Goal: Information Seeking & Learning: Learn about a topic

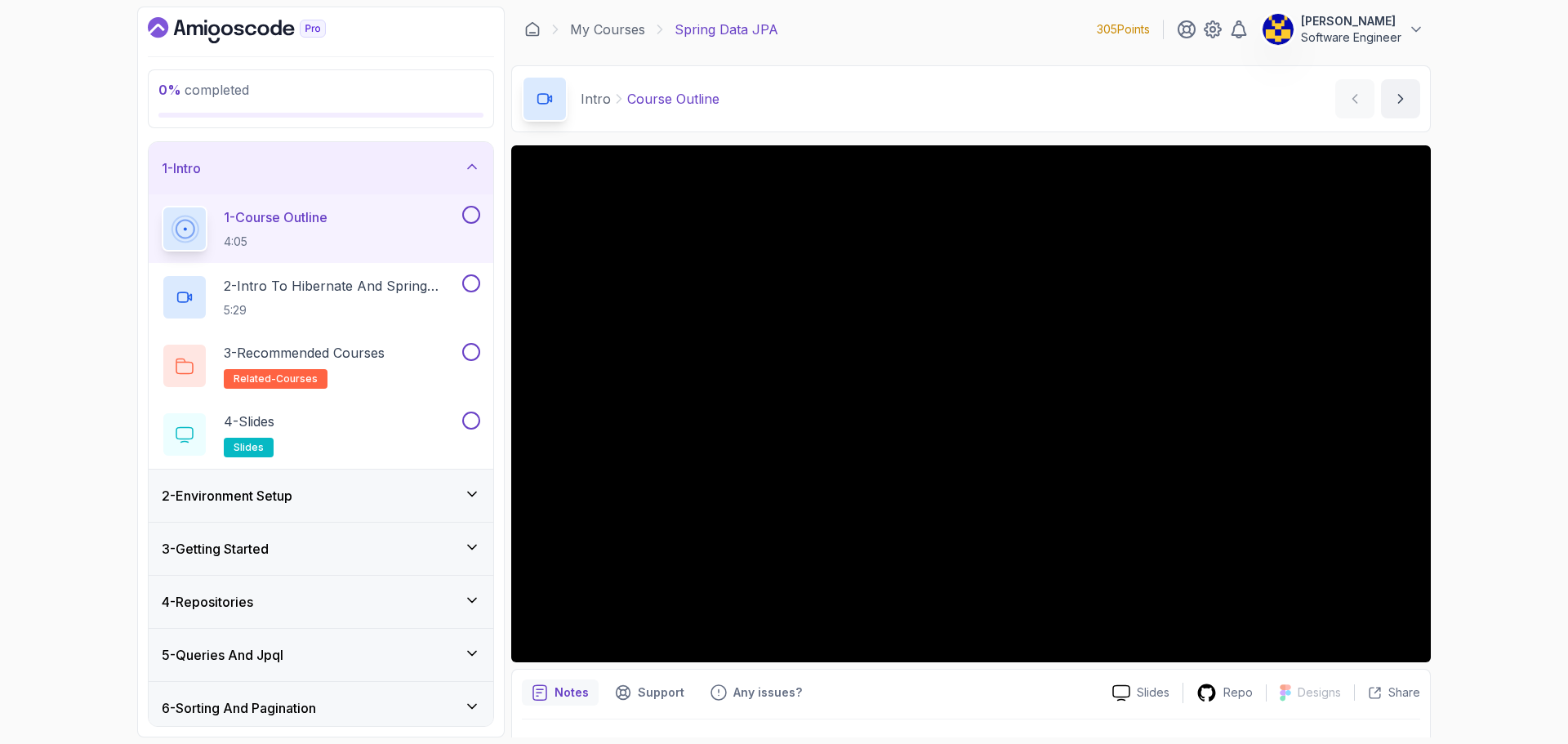
scroll to position [38, 0]
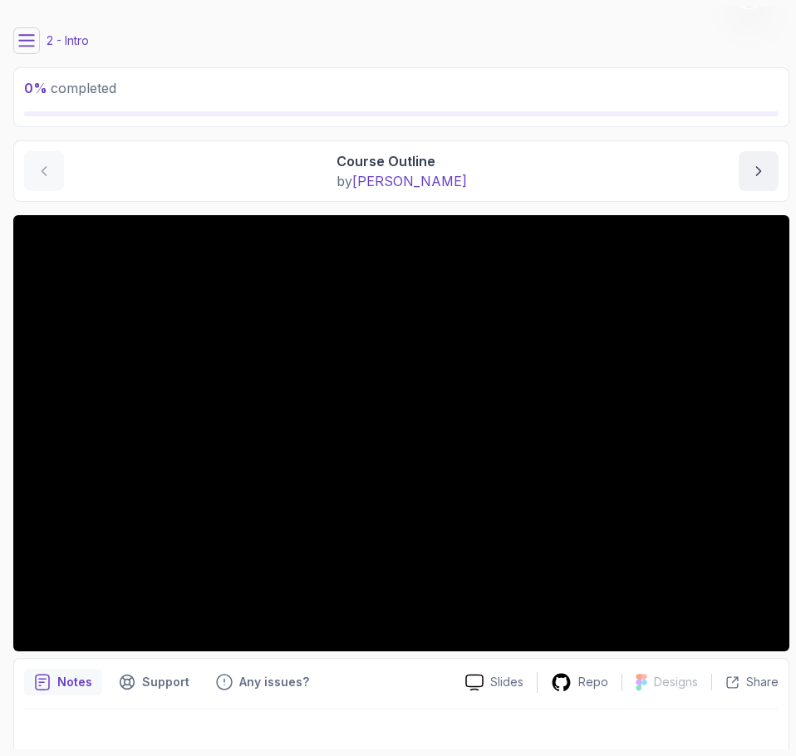
click at [383, 678] on div "Notes Support Any issues?" at bounding box center [238, 682] width 428 height 27
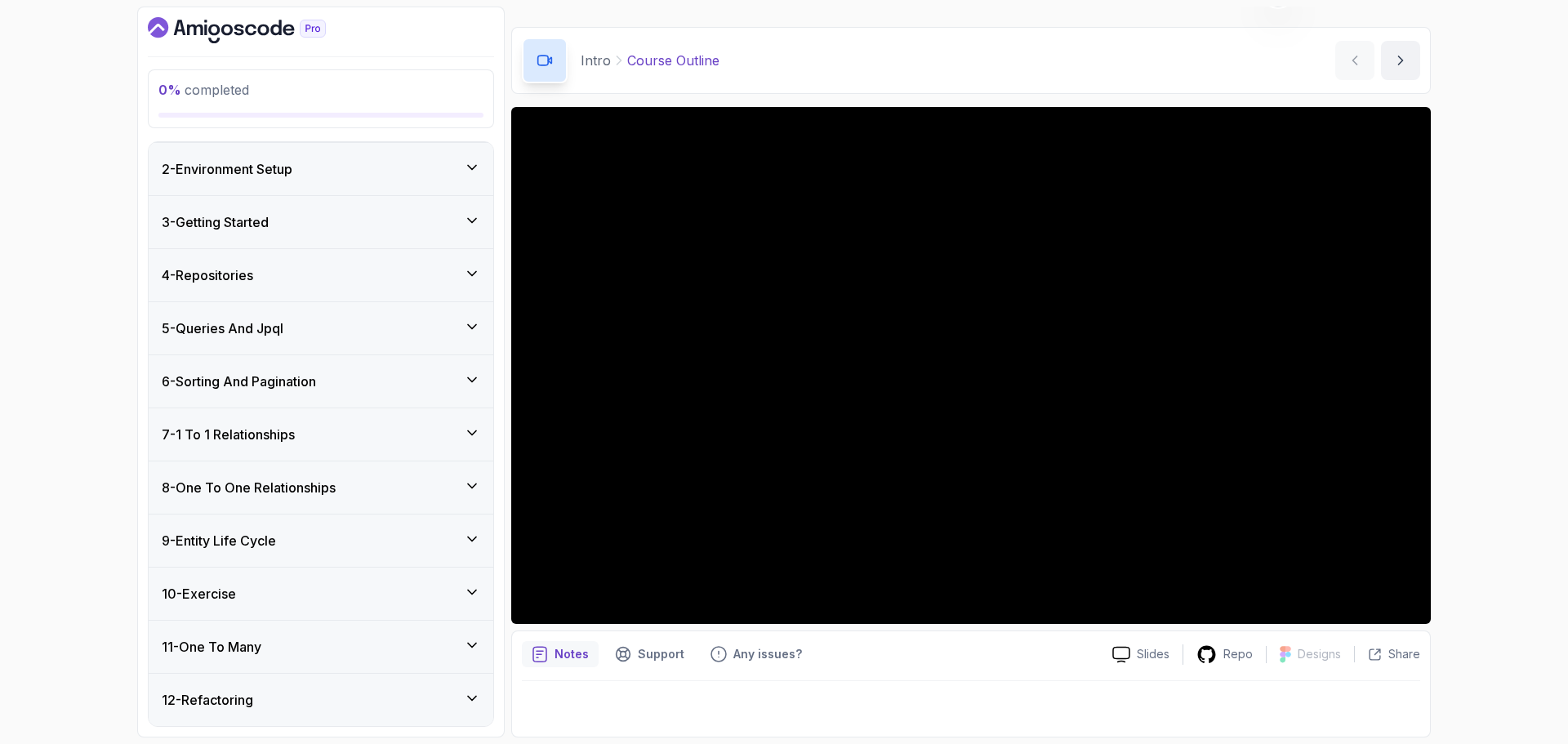
click at [346, 380] on div "6 - Sorting And Pagination" at bounding box center [321, 381] width 318 height 20
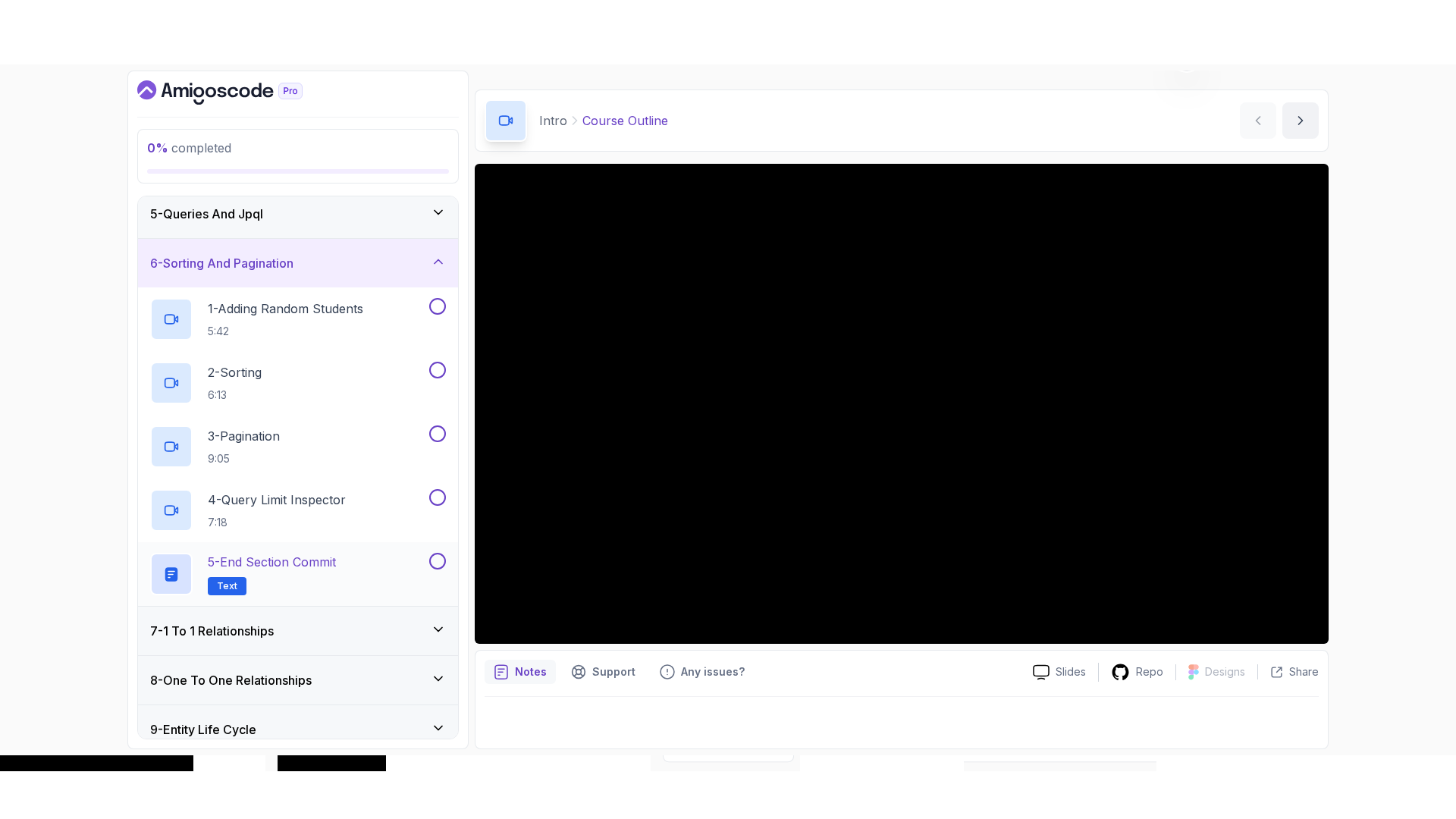
scroll to position [200, 0]
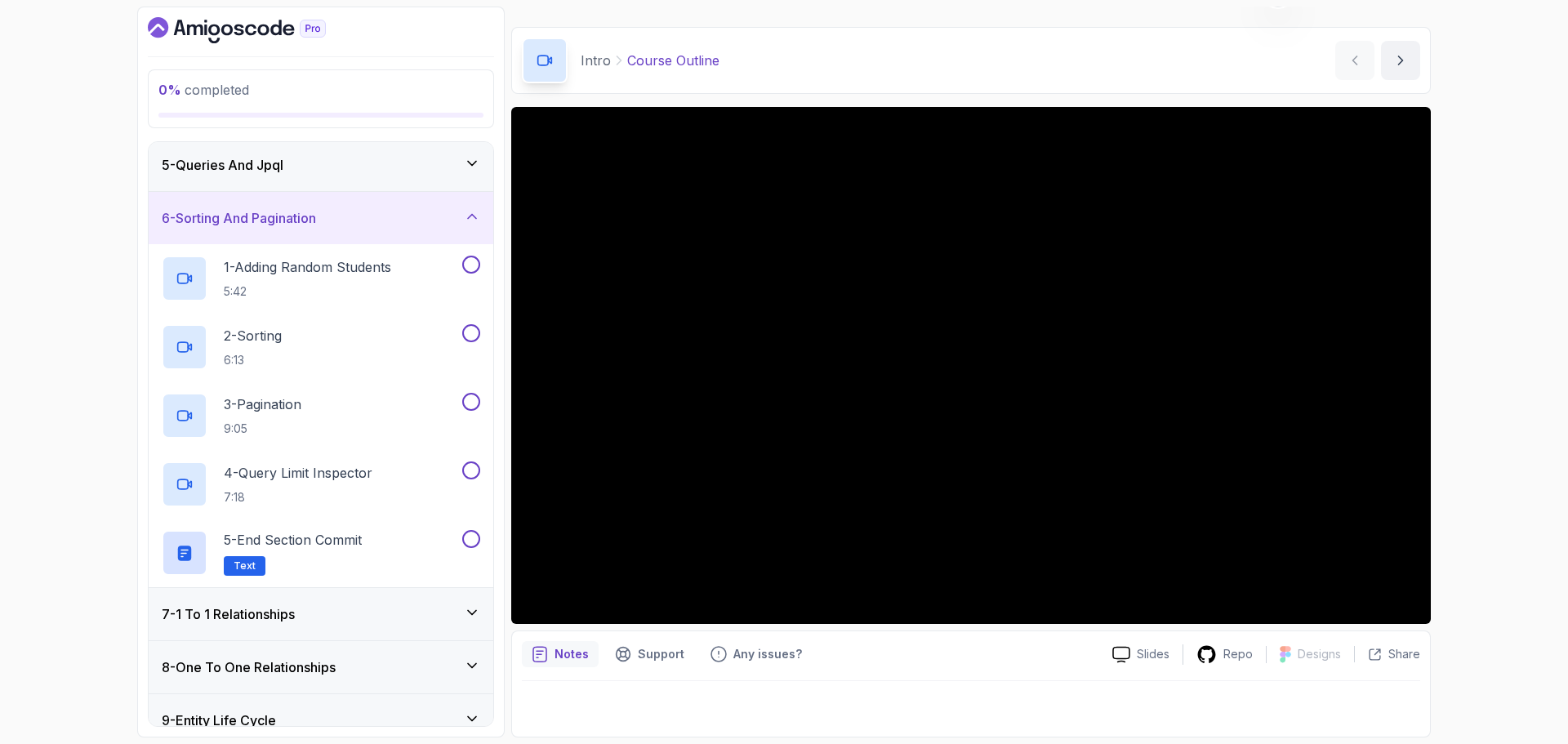
click at [1473, 562] on div "0 % completed 1 - Intro 2 - Environment Setup 3 - Getting Started 4 - Repositor…" at bounding box center [784, 372] width 1568 height 744
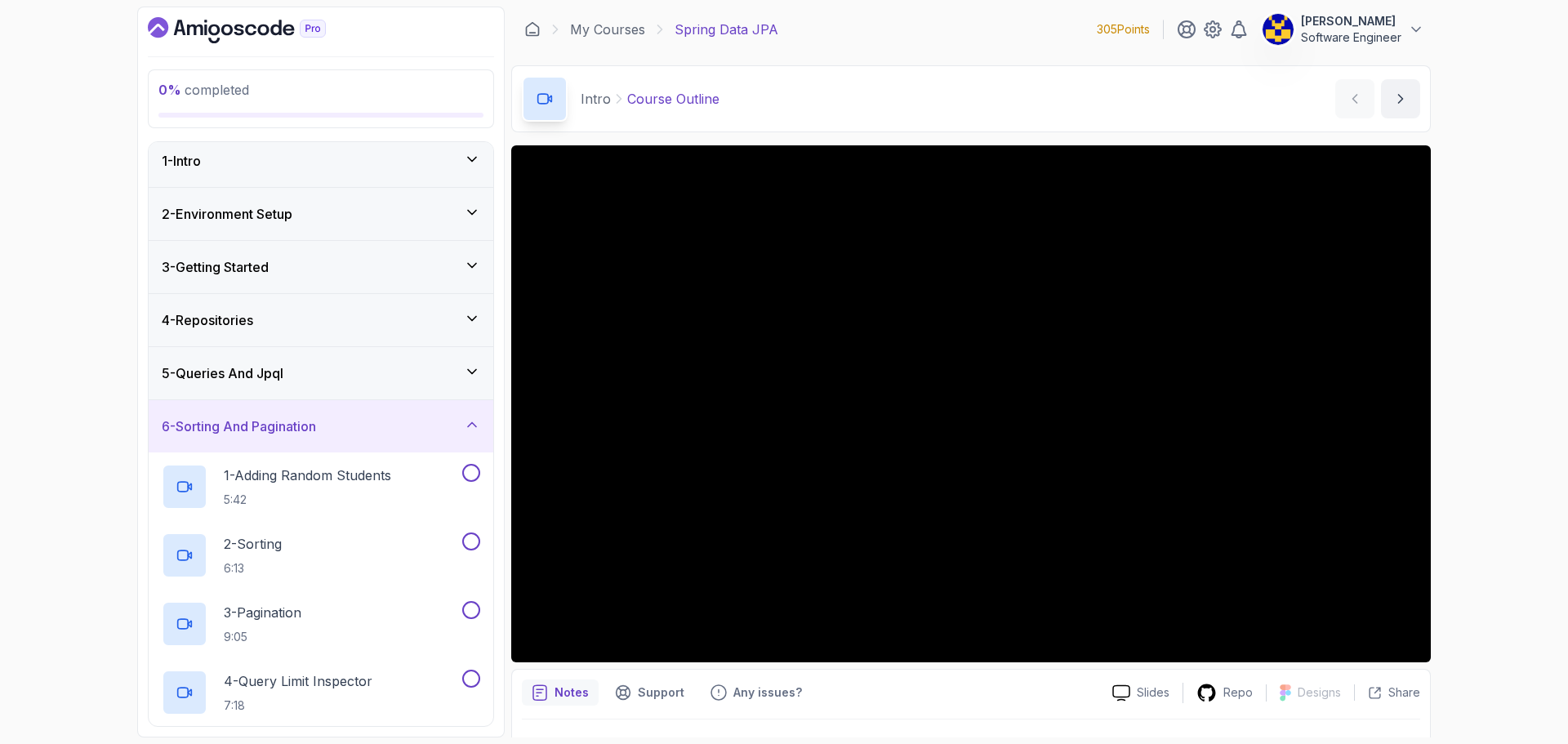
scroll to position [0, 0]
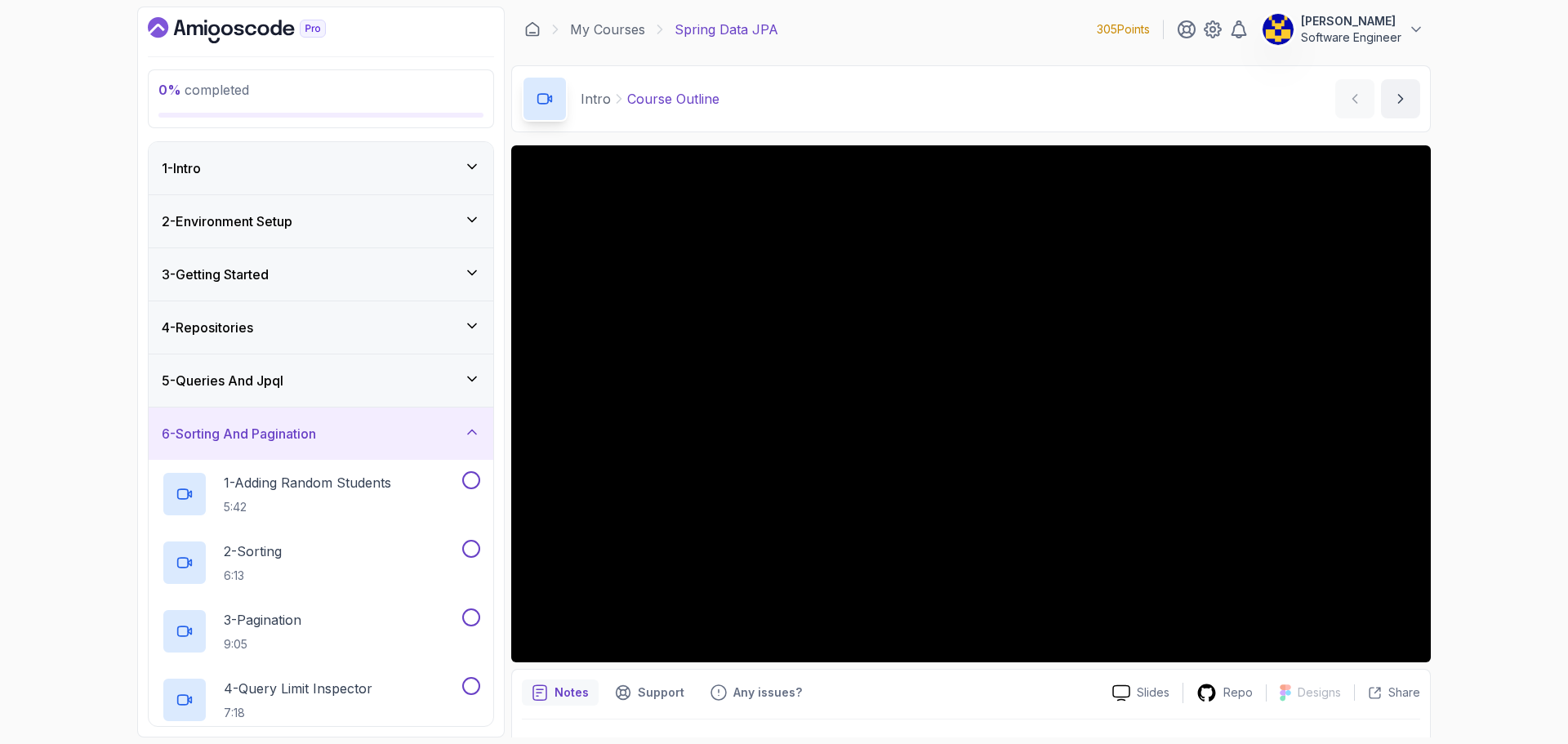
click at [353, 180] on div "1 - Intro" at bounding box center [320, 168] width 345 height 52
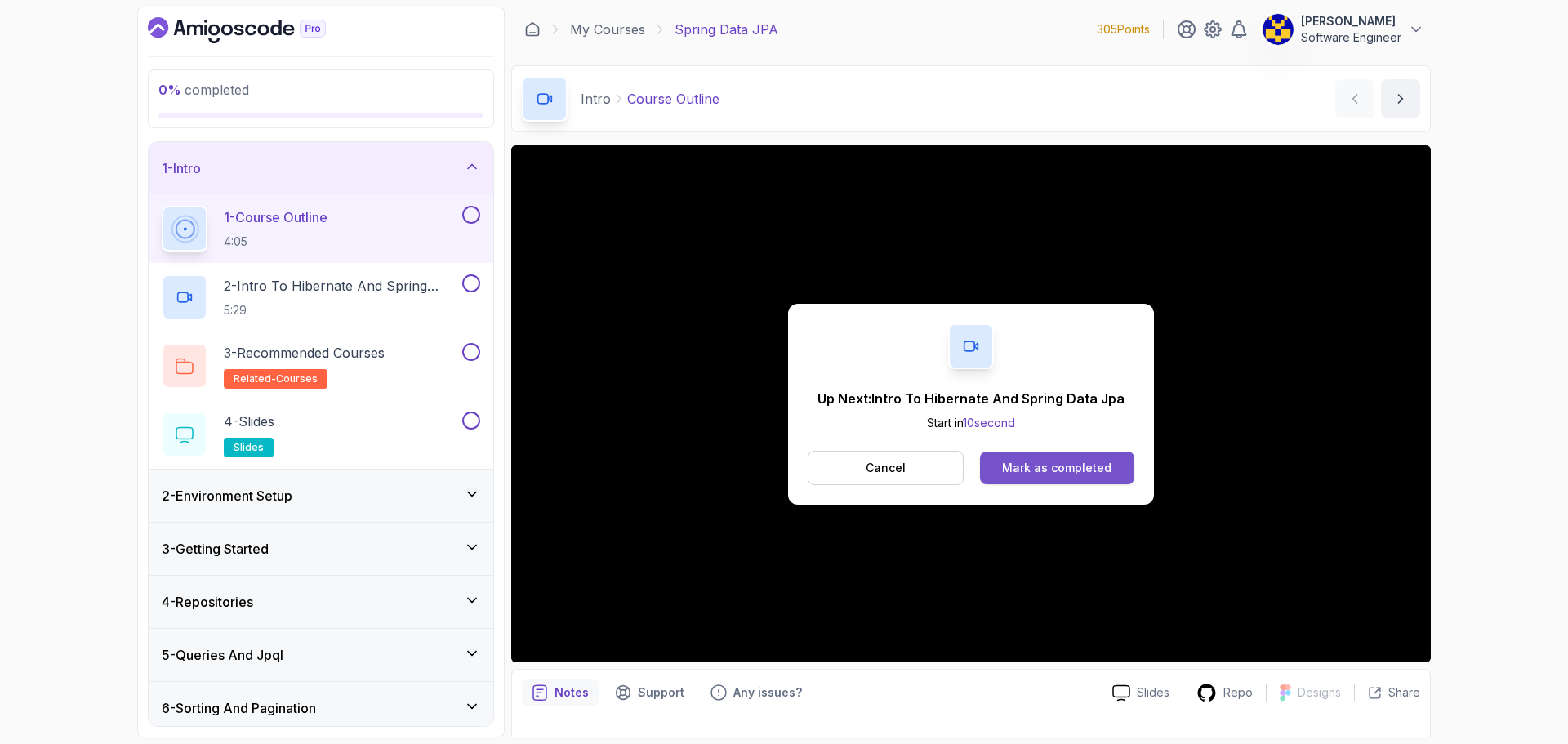
click at [1094, 470] on div "Mark as completed" at bounding box center [1056, 468] width 109 height 17
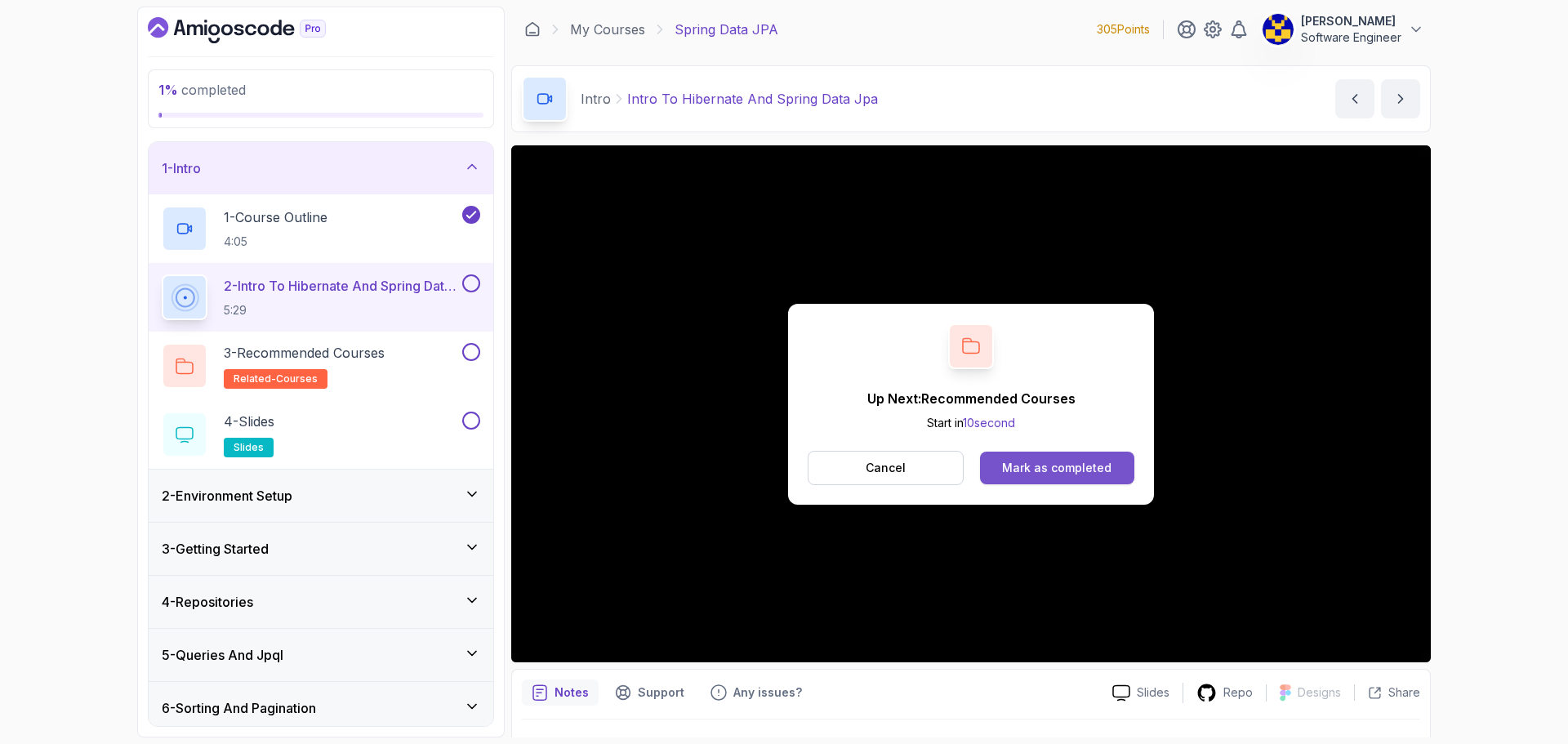
click at [1034, 464] on div "Mark as completed" at bounding box center [1056, 468] width 109 height 17
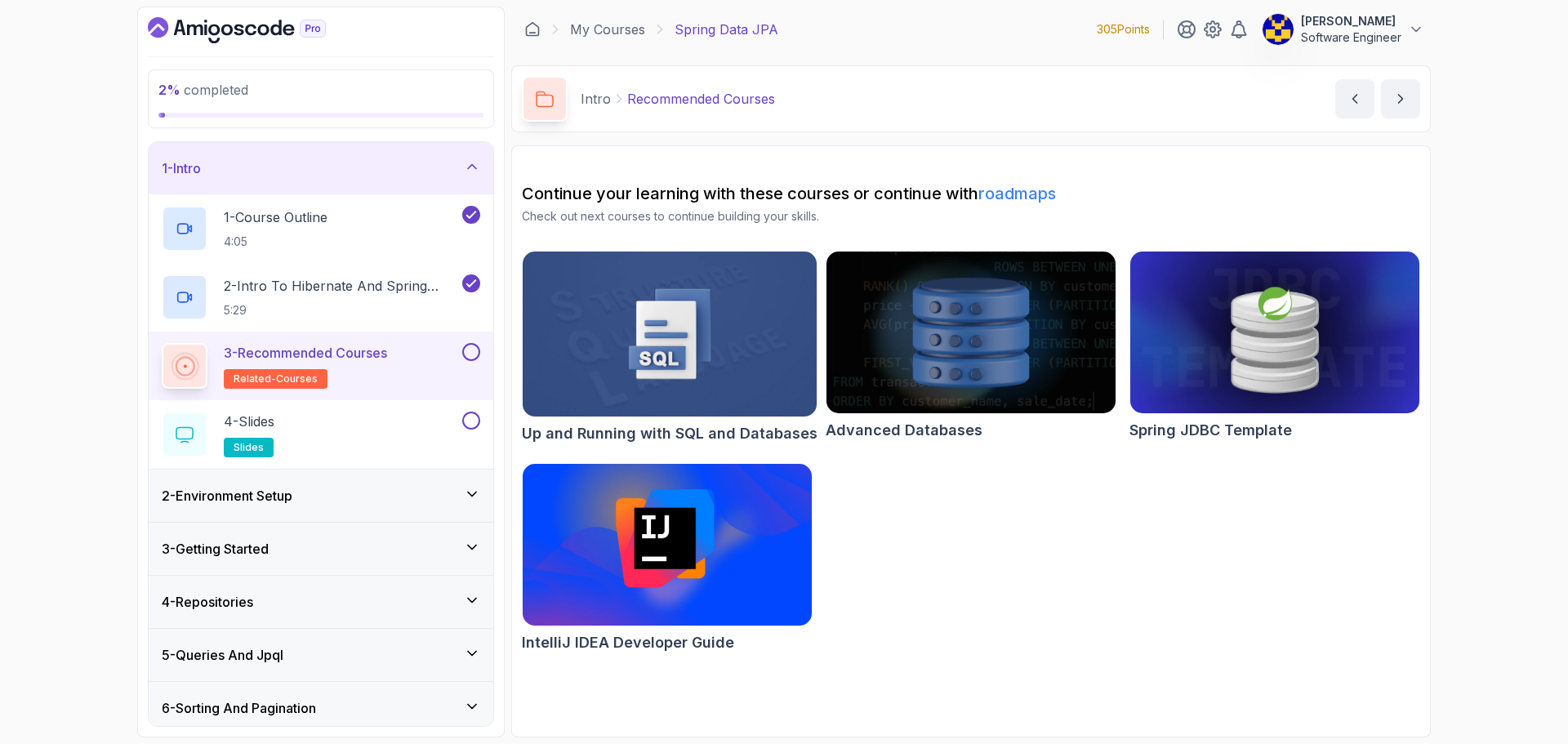
click at [473, 353] on button at bounding box center [471, 352] width 18 height 18
click at [403, 426] on div "4 - Slides slides" at bounding box center [310, 434] width 298 height 46
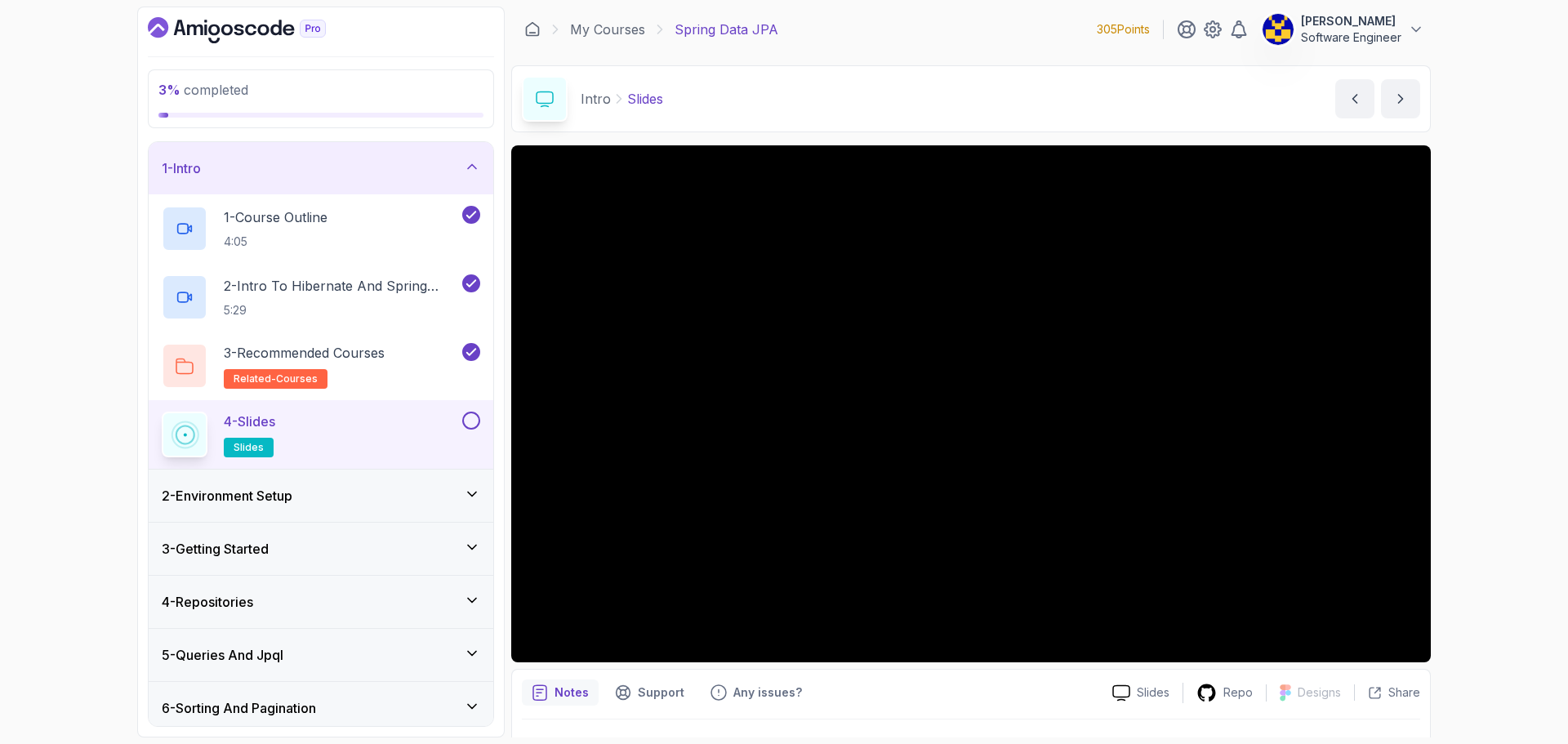
click at [470, 419] on button at bounding box center [471, 421] width 18 height 18
click at [393, 501] on div "2 - Environment Setup" at bounding box center [321, 496] width 318 height 20
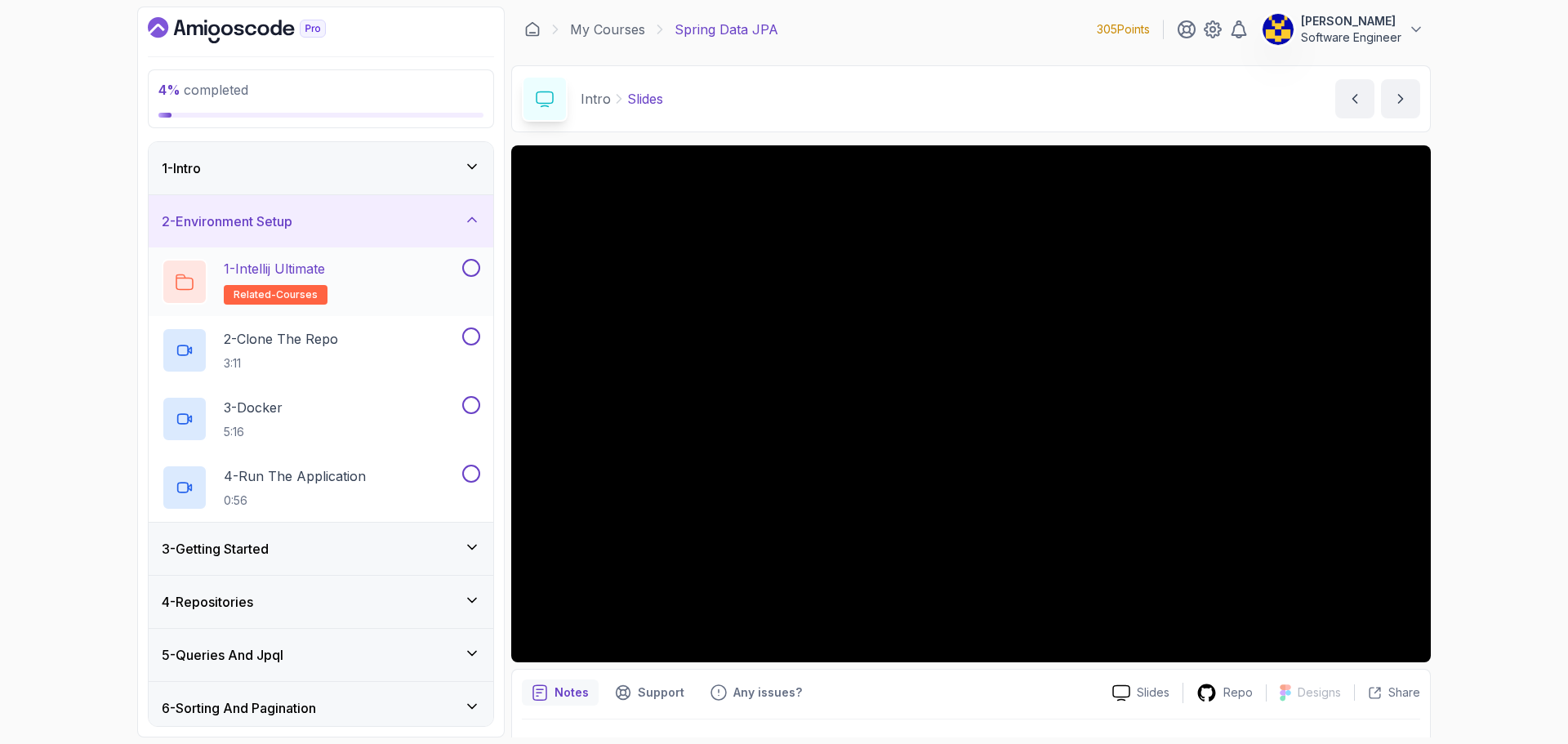
click at [380, 288] on div "1 - Intellij Ultimate related-courses" at bounding box center [310, 281] width 298 height 46
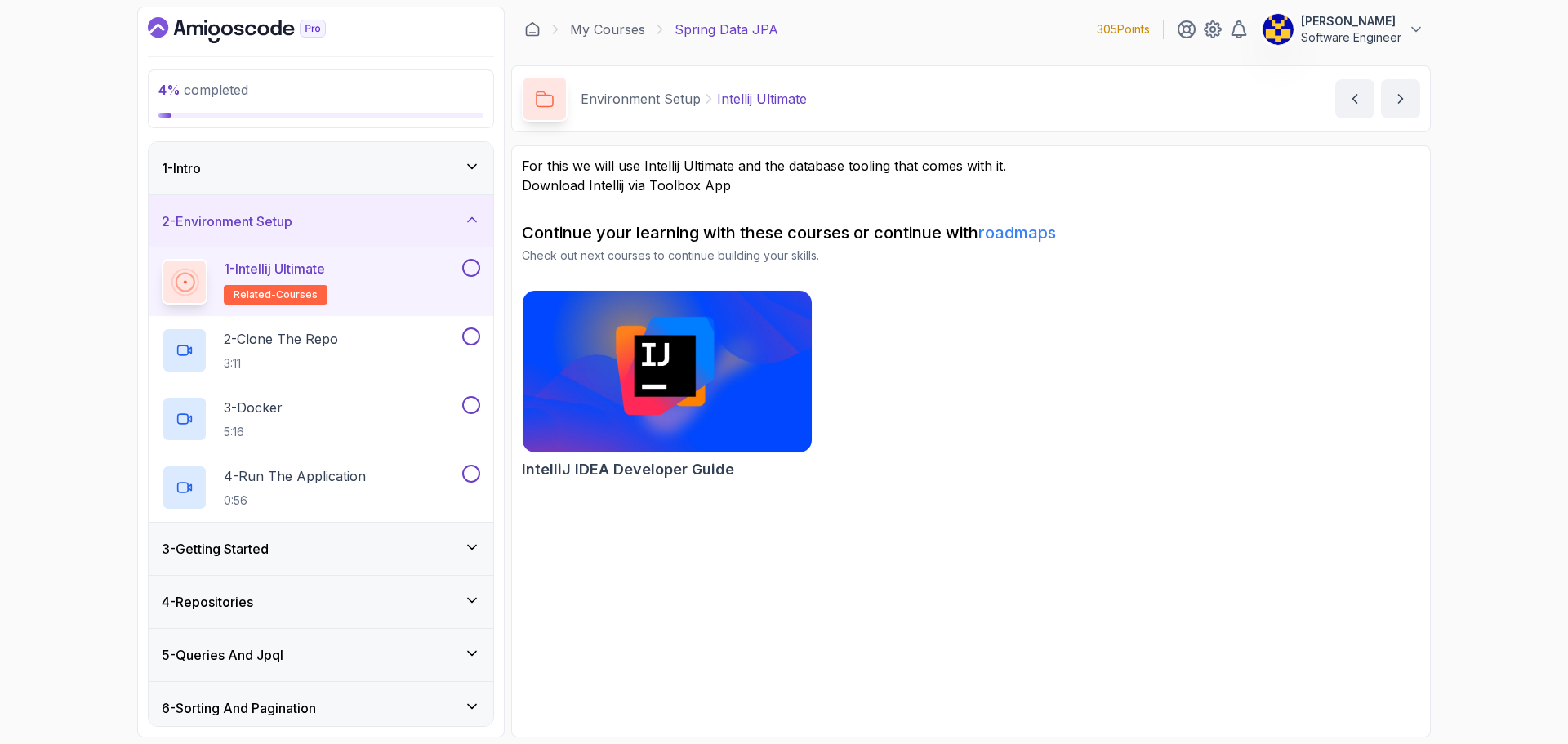
click at [469, 268] on button at bounding box center [471, 267] width 18 height 18
click at [364, 351] on div "2 - Clone The Repo 3:11" at bounding box center [310, 350] width 298 height 46
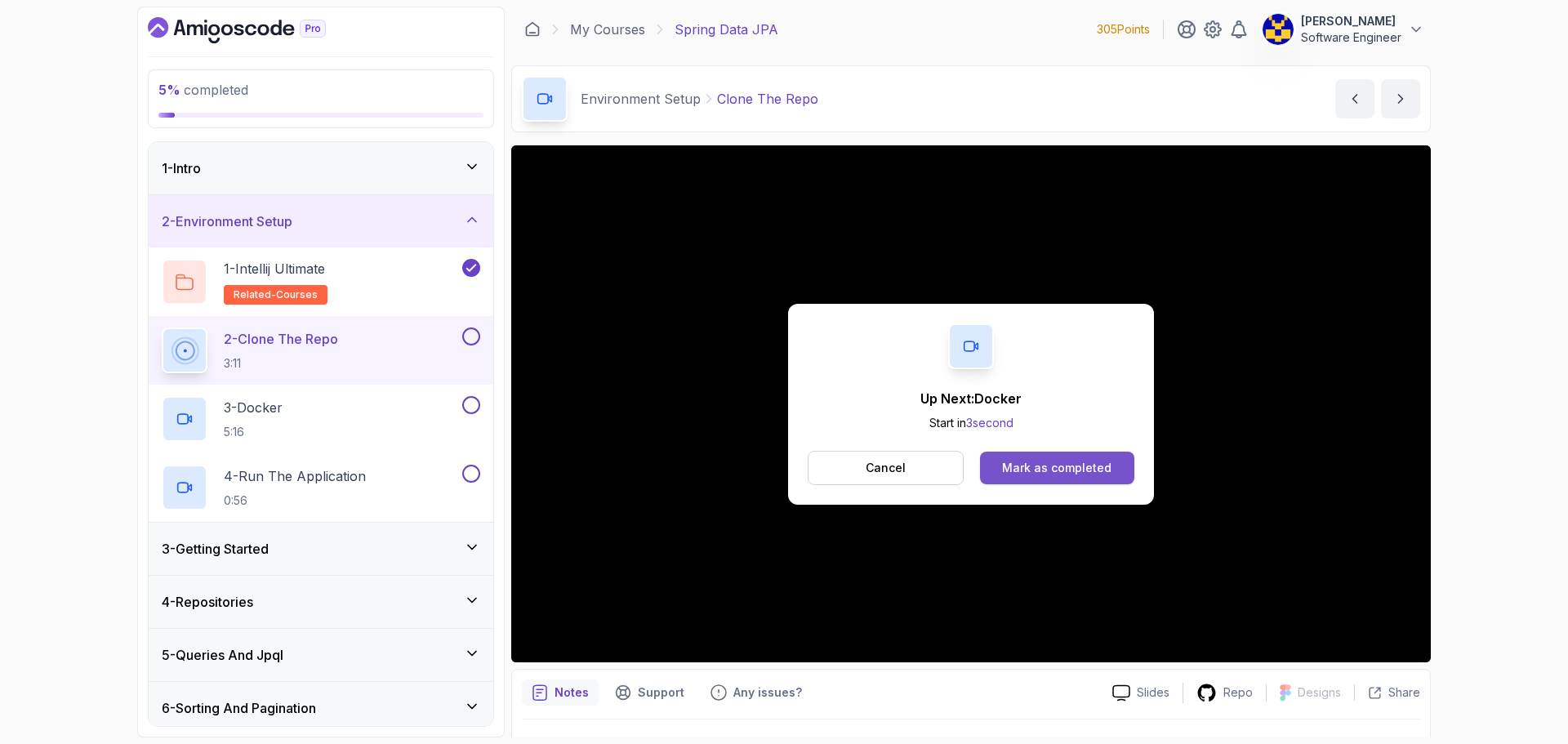
click at [1067, 467] on div "Mark as completed" at bounding box center [1056, 468] width 109 height 17
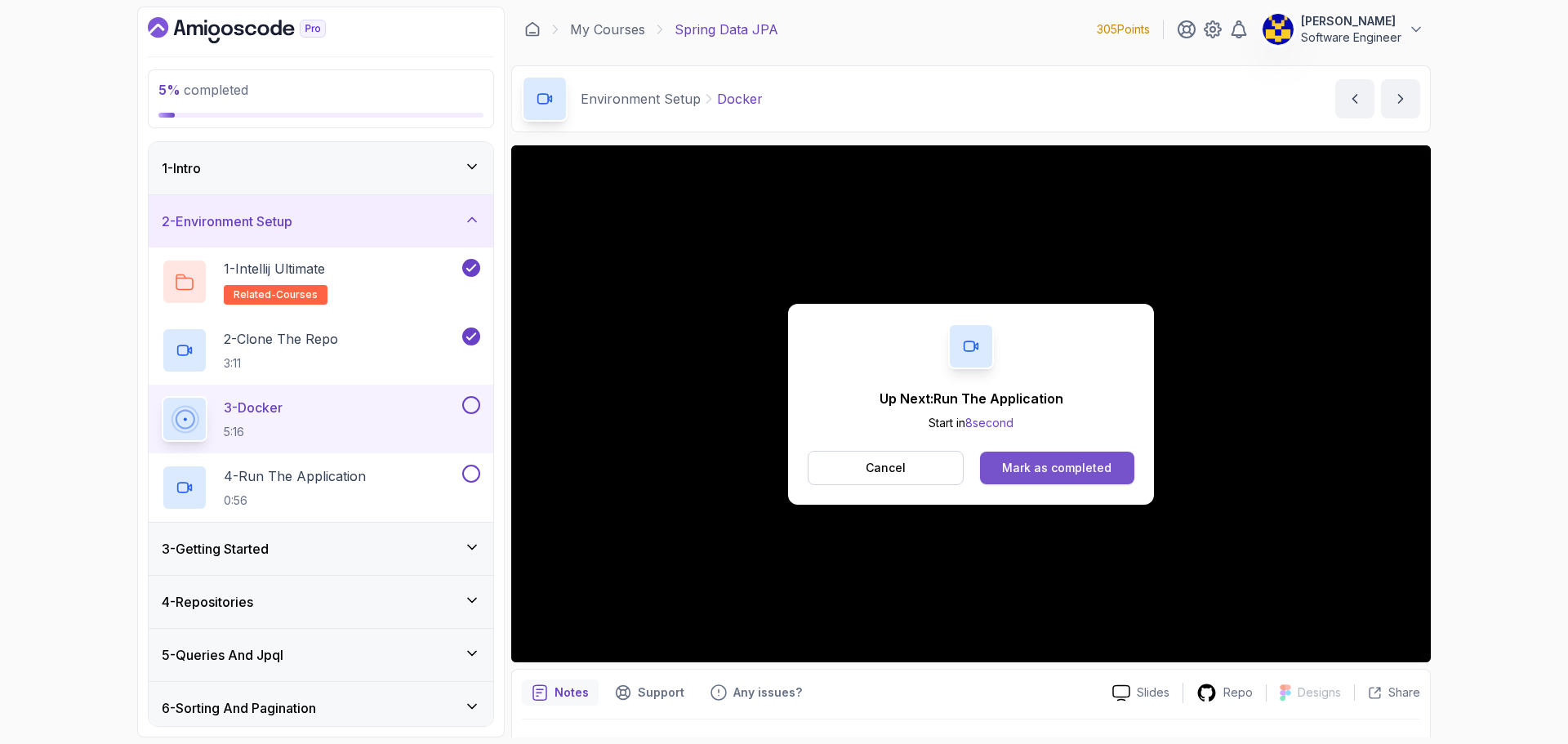
click at [1095, 462] on div "Mark as completed" at bounding box center [1056, 468] width 109 height 17
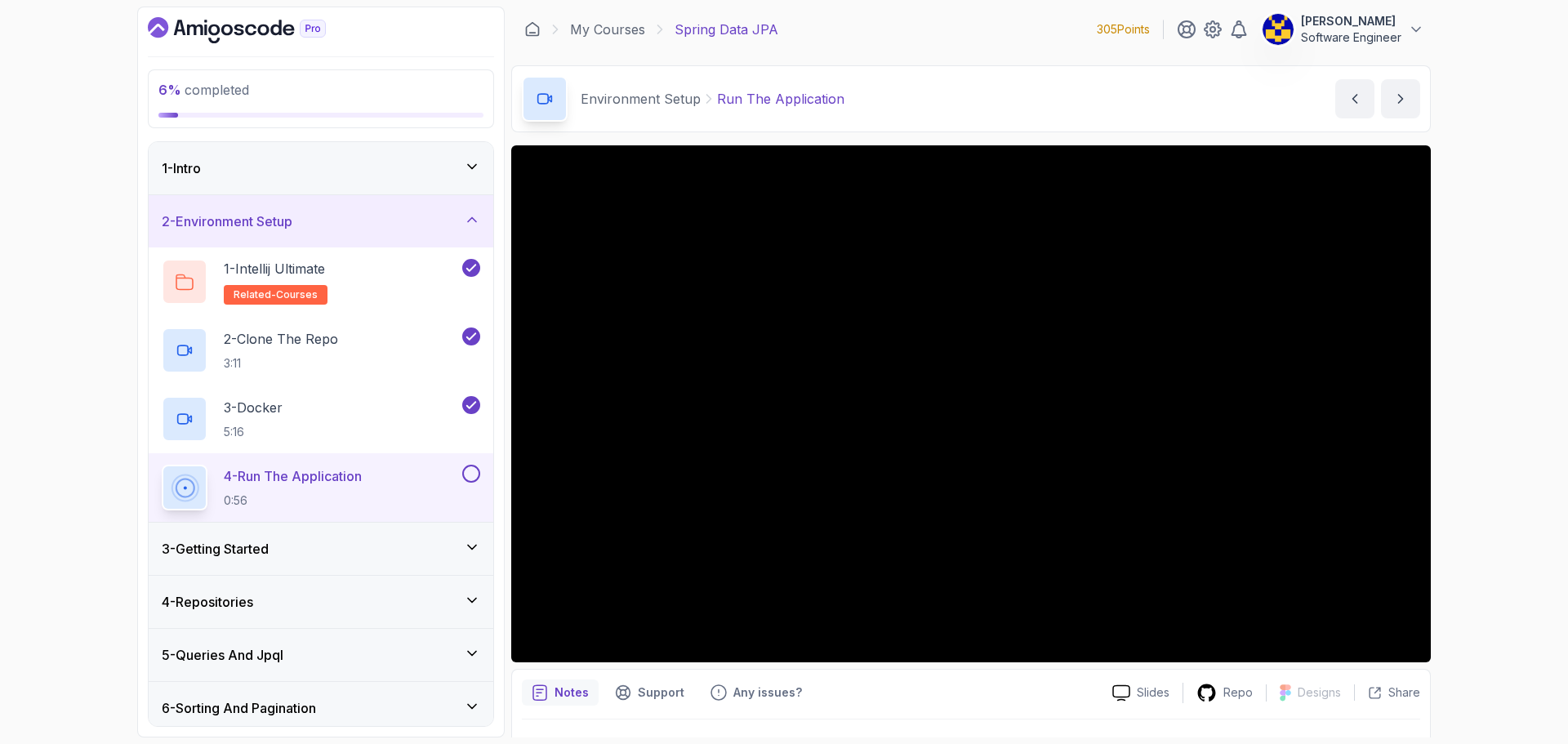
click at [1516, 578] on div "6 % completed 1 - Intro 2 - Environment Setup 1 - Intellij Ultimate related-cou…" at bounding box center [784, 372] width 1568 height 744
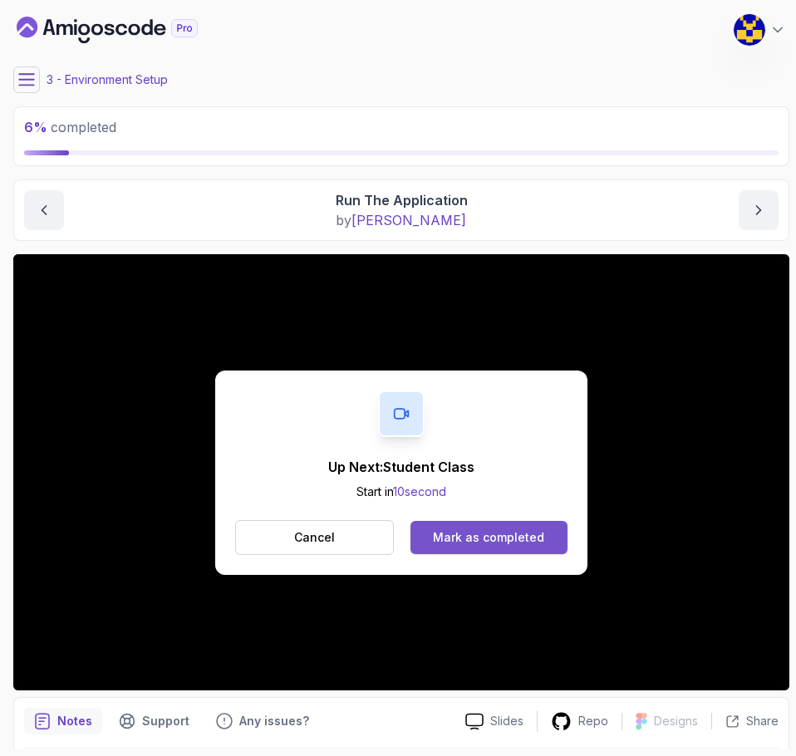
click at [437, 537] on div "Mark as completed" at bounding box center [488, 537] width 111 height 17
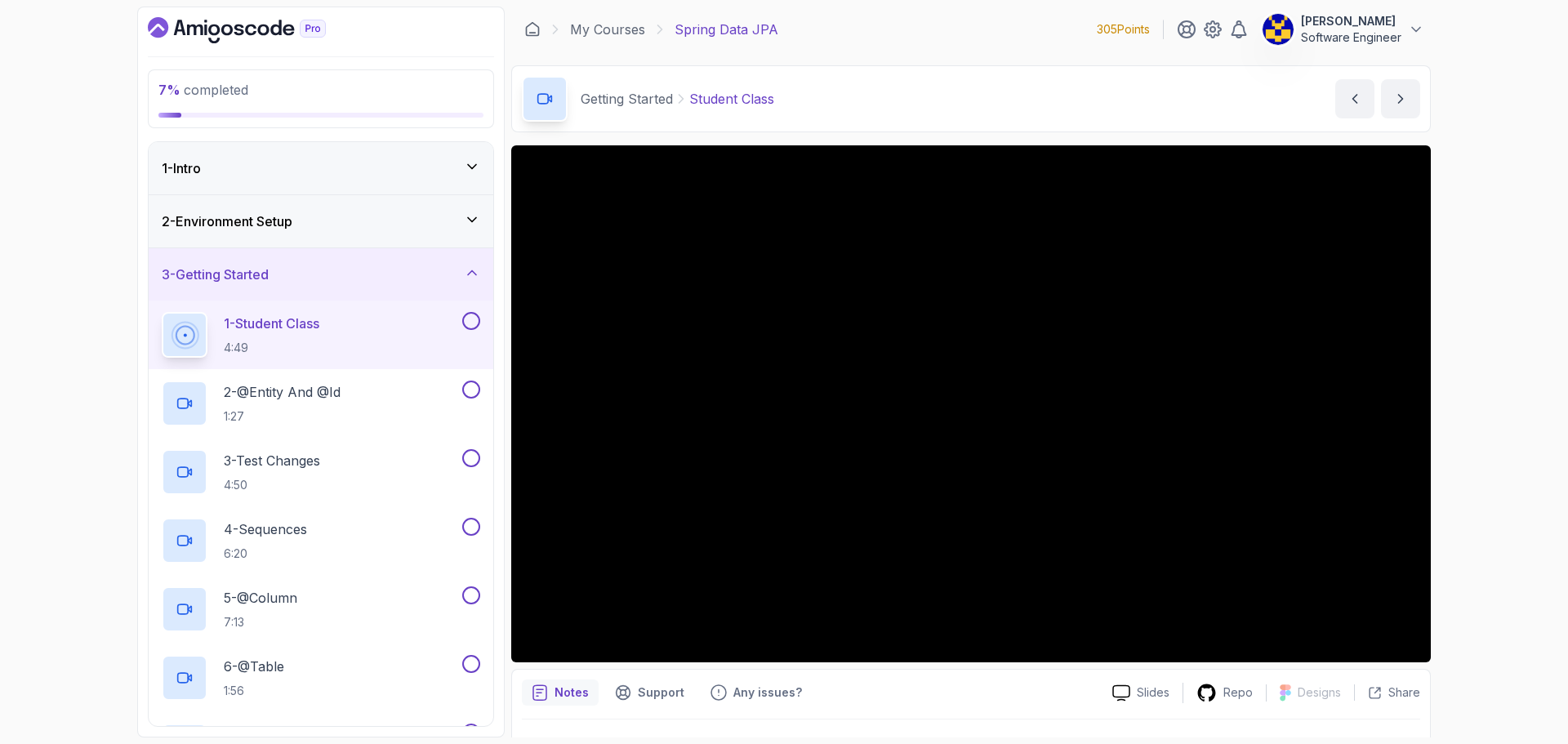
click at [377, 228] on div "2 - Environment Setup" at bounding box center [321, 221] width 318 height 20
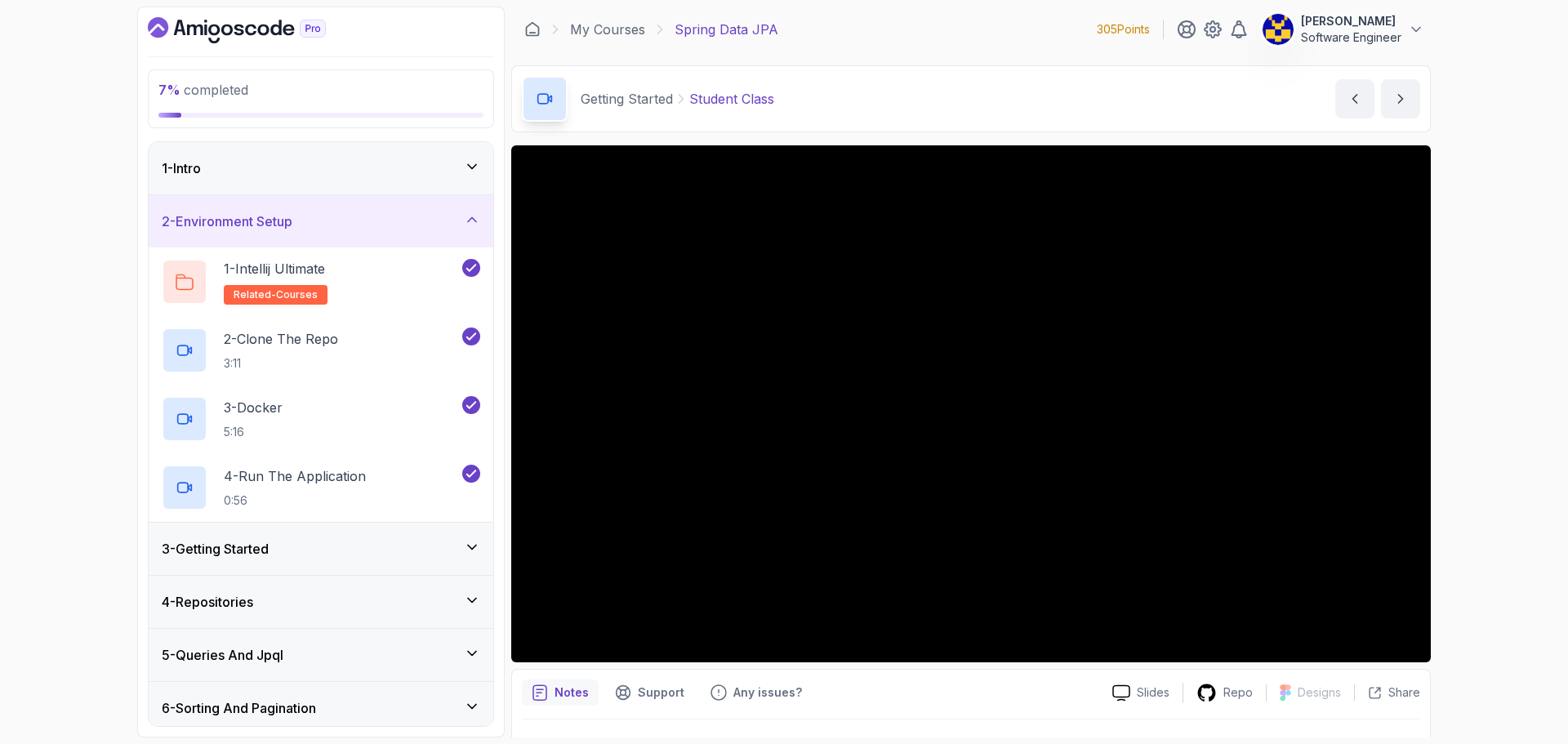
click at [397, 237] on div "2 - Environment Setup" at bounding box center [320, 221] width 345 height 52
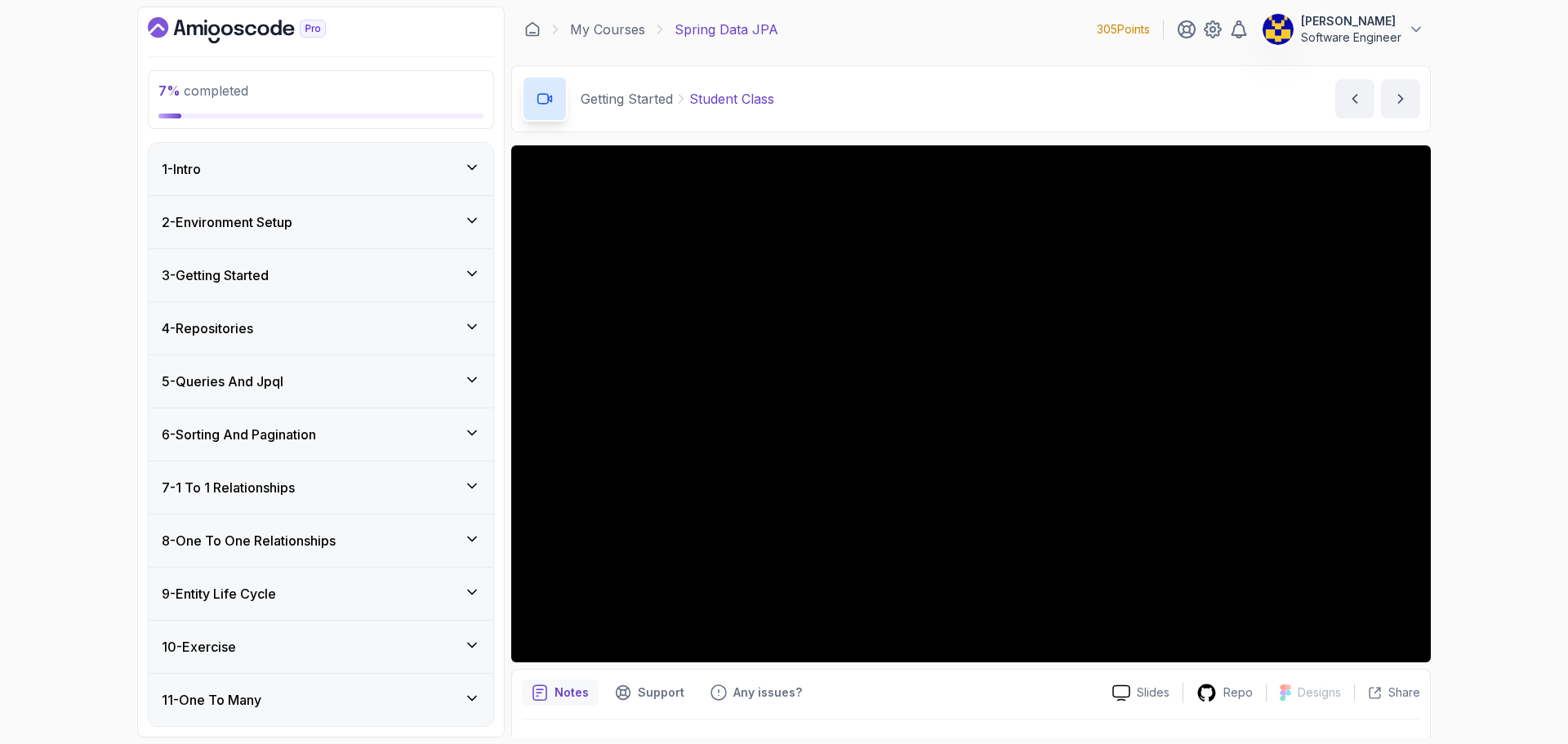
click at [320, 321] on div "4 - Repositories" at bounding box center [321, 328] width 318 height 20
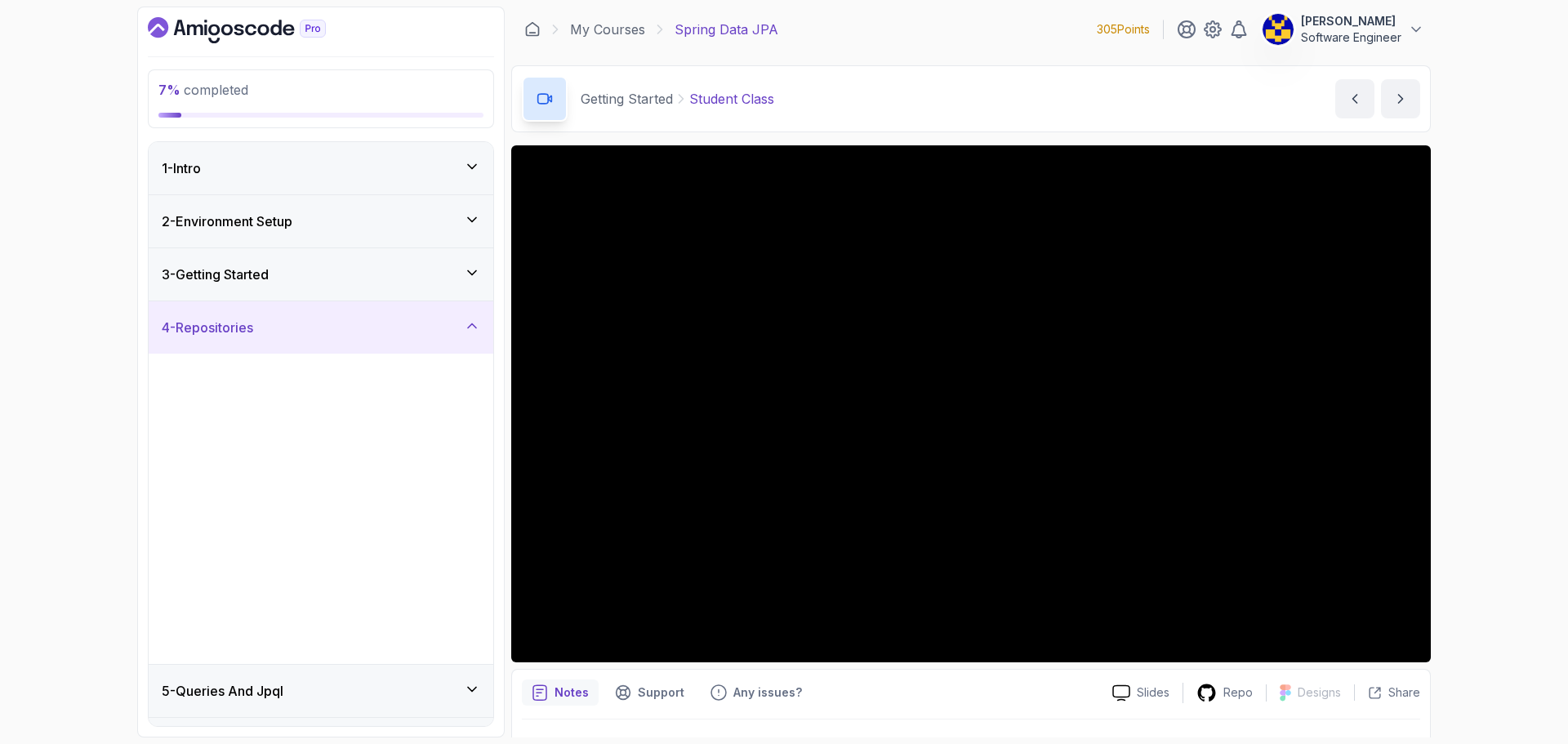
click at [311, 268] on div "3 - Getting Started" at bounding box center [321, 274] width 318 height 20
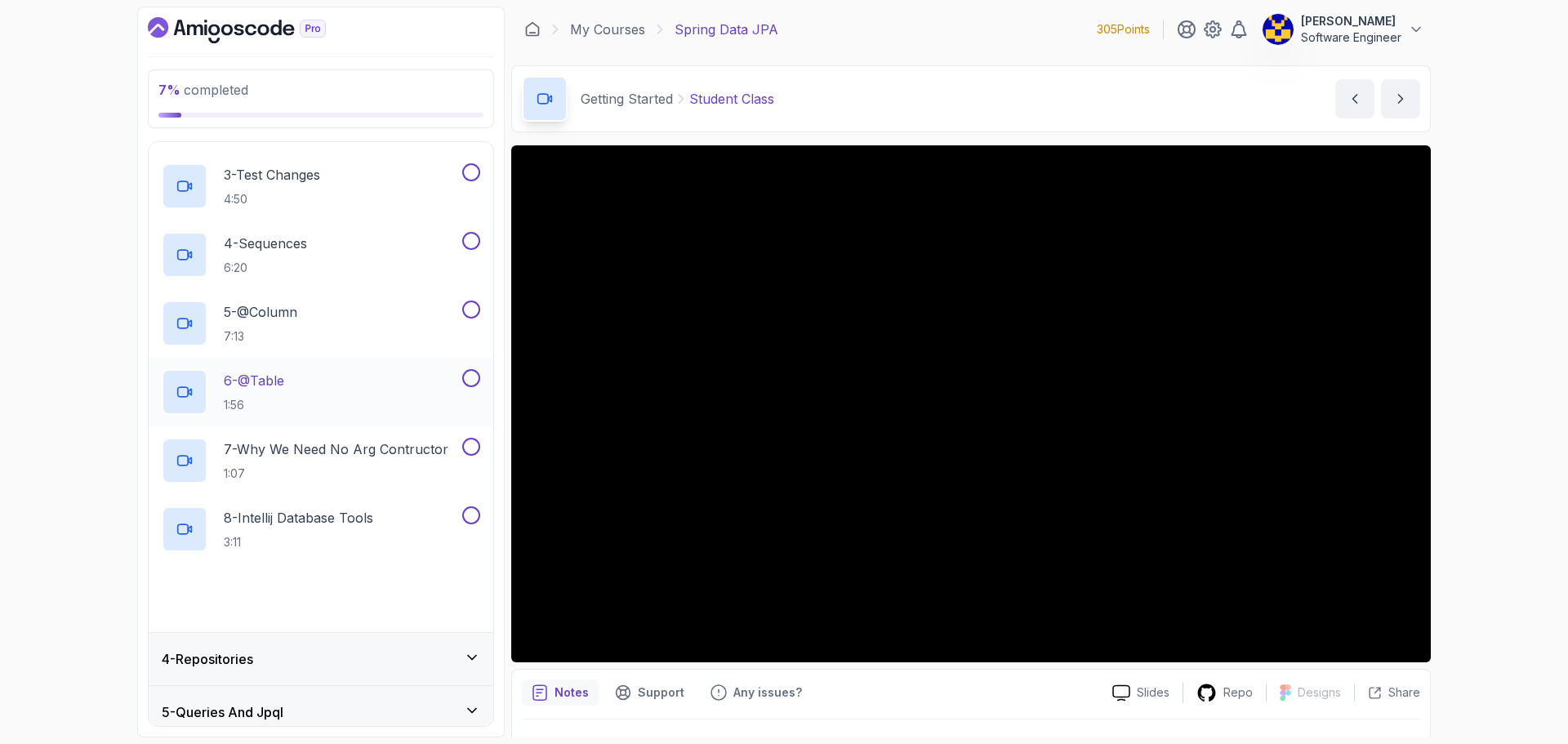
scroll to position [163, 0]
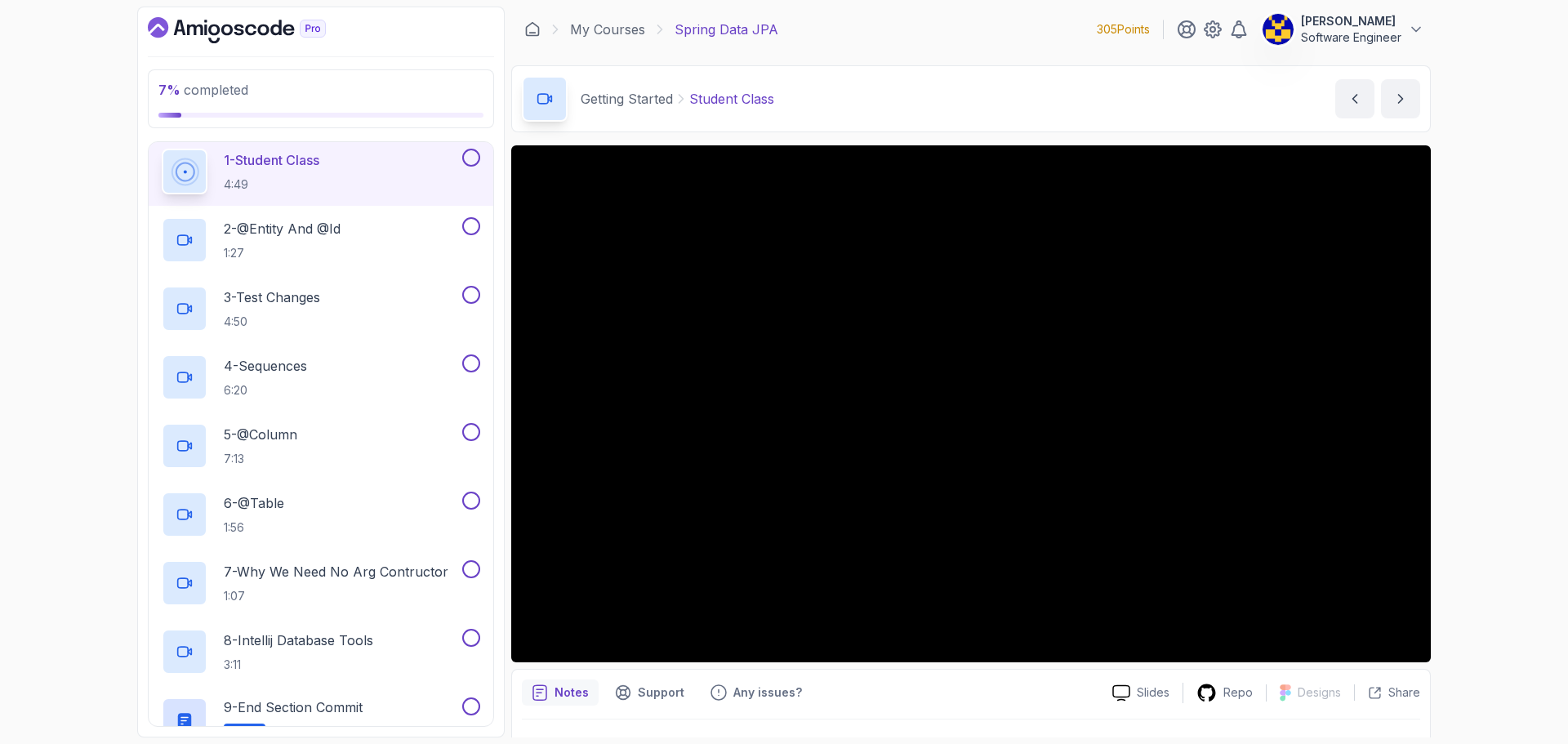
click at [1464, 420] on div "7 % completed 1 - Intro 2 - Environment Setup 3 - Getting Started 1 - Student C…" at bounding box center [784, 372] width 1568 height 744
click at [1468, 305] on div "7 % completed 1 - Intro 2 - Environment Setup 3 - Getting Started 1 - Student C…" at bounding box center [784, 372] width 1568 height 744
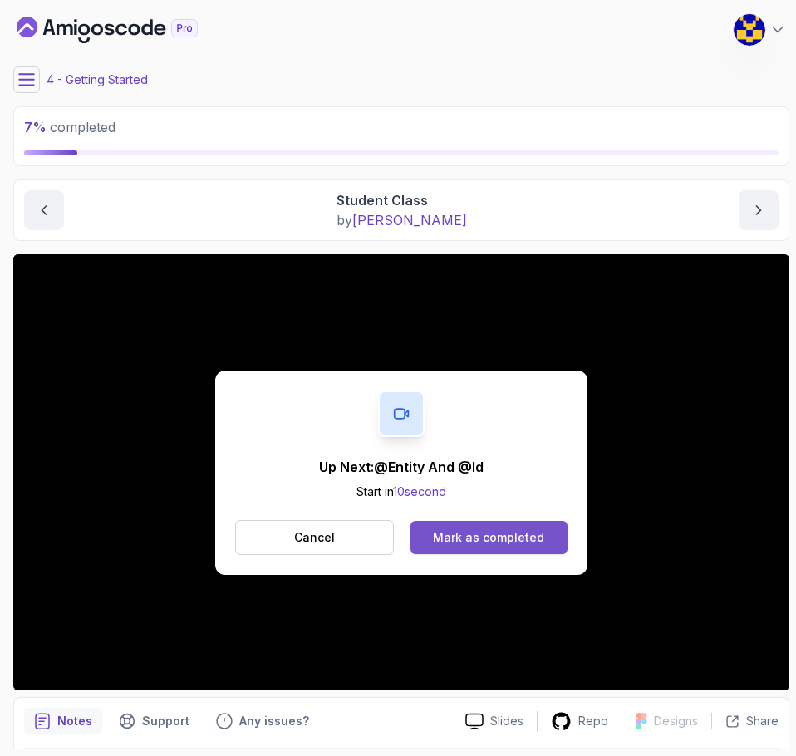
click at [518, 532] on div "Mark as completed" at bounding box center [488, 537] width 111 height 17
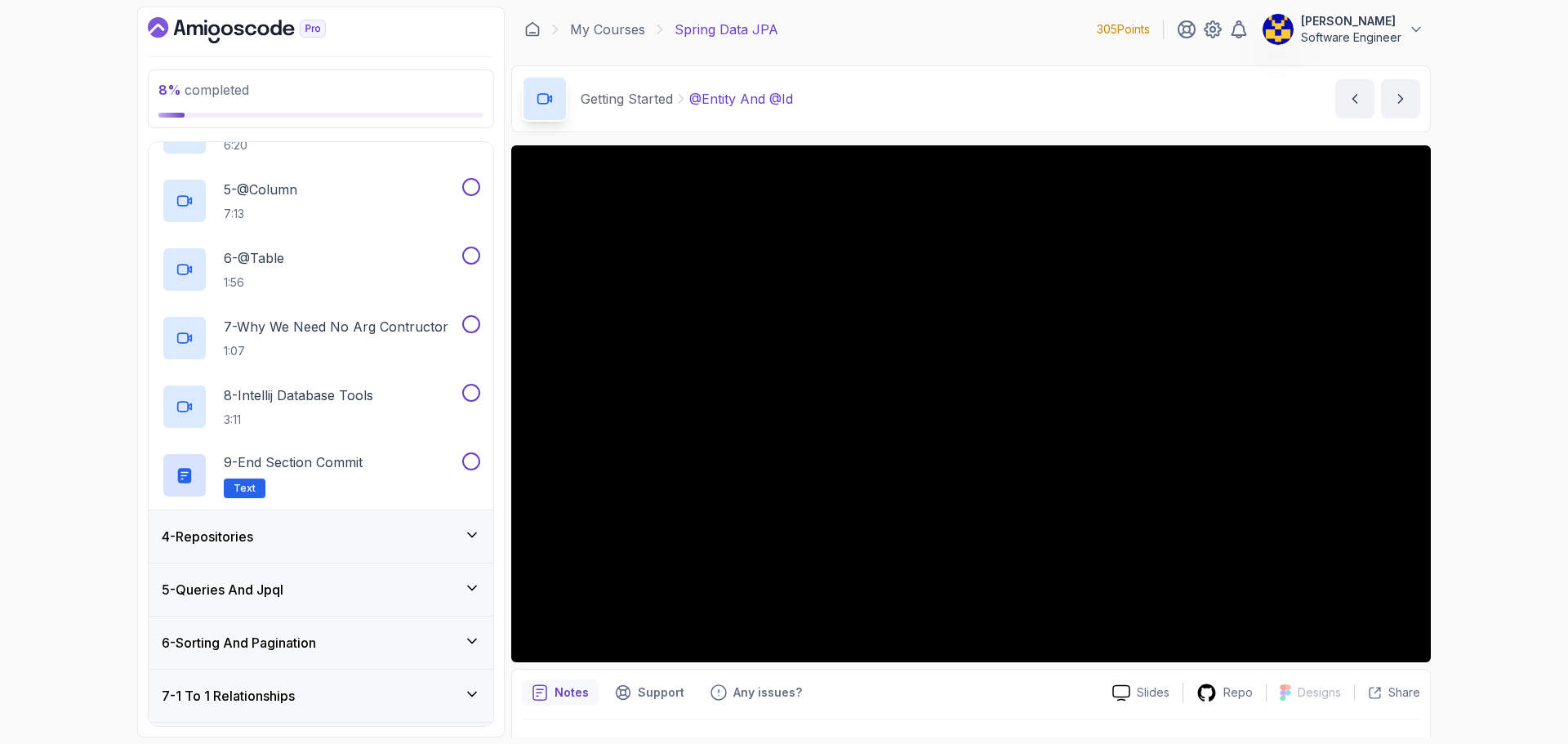
click at [344, 540] on div "4 - Repositories" at bounding box center [321, 537] width 318 height 20
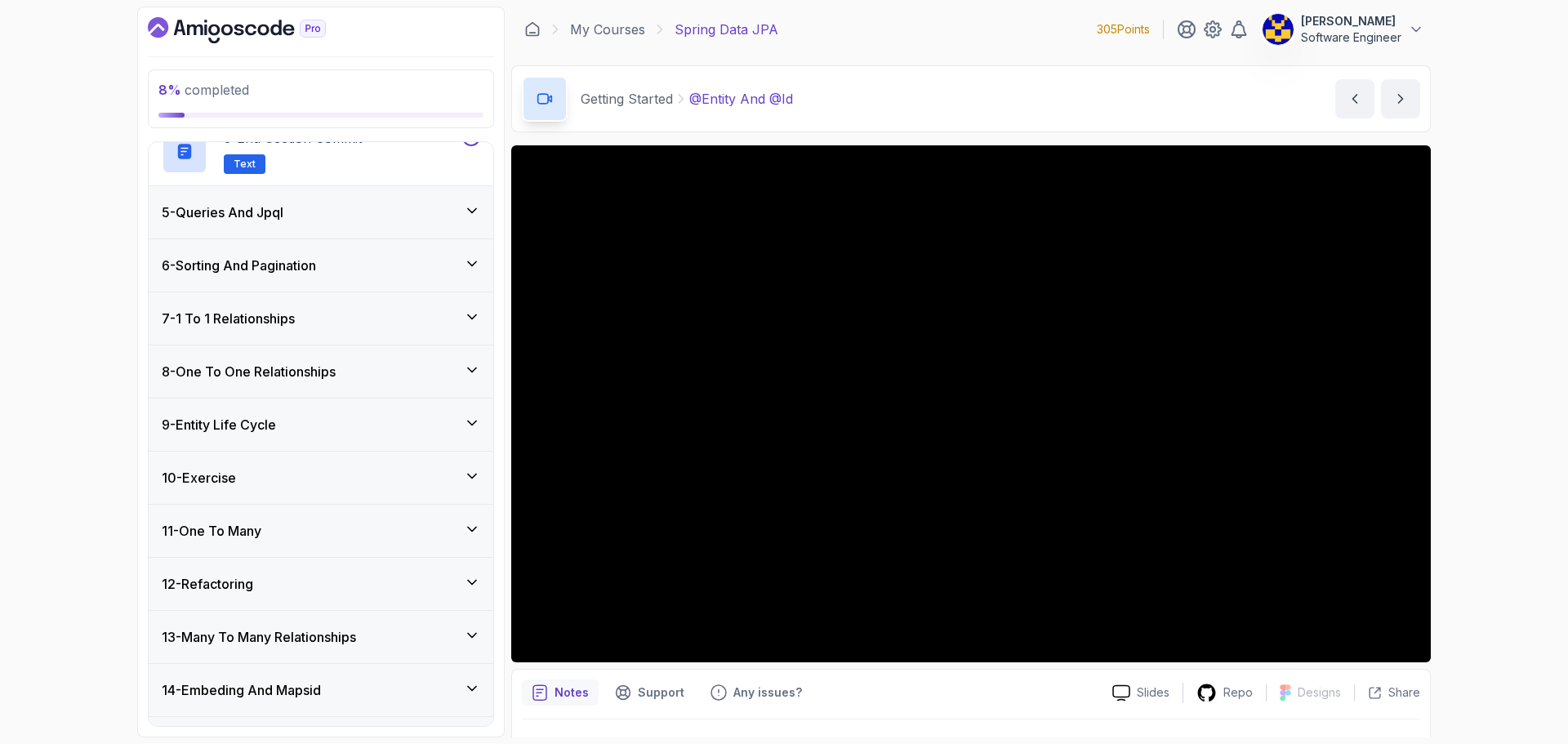
scroll to position [245, 0]
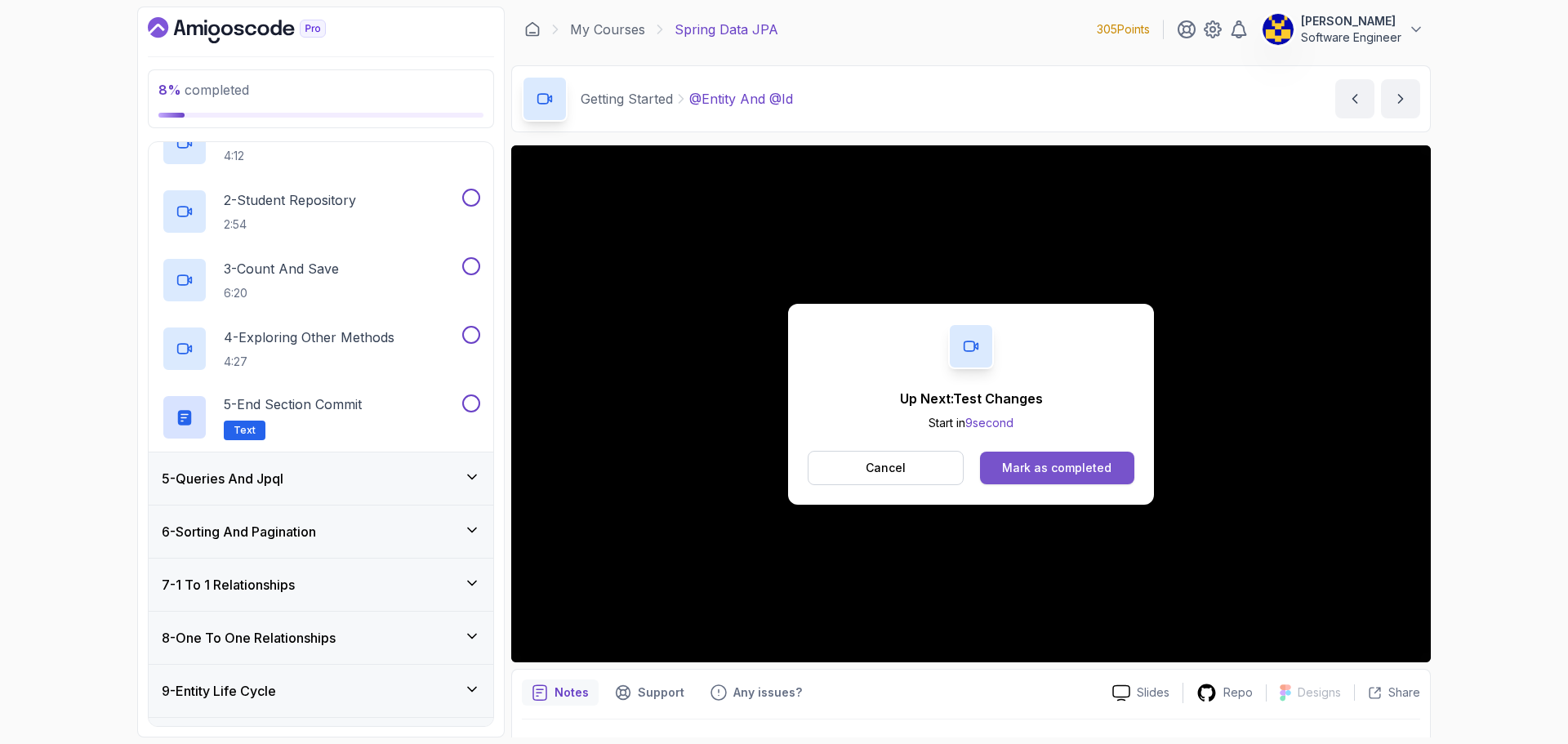
click at [1086, 467] on div "Mark as completed" at bounding box center [1056, 468] width 109 height 17
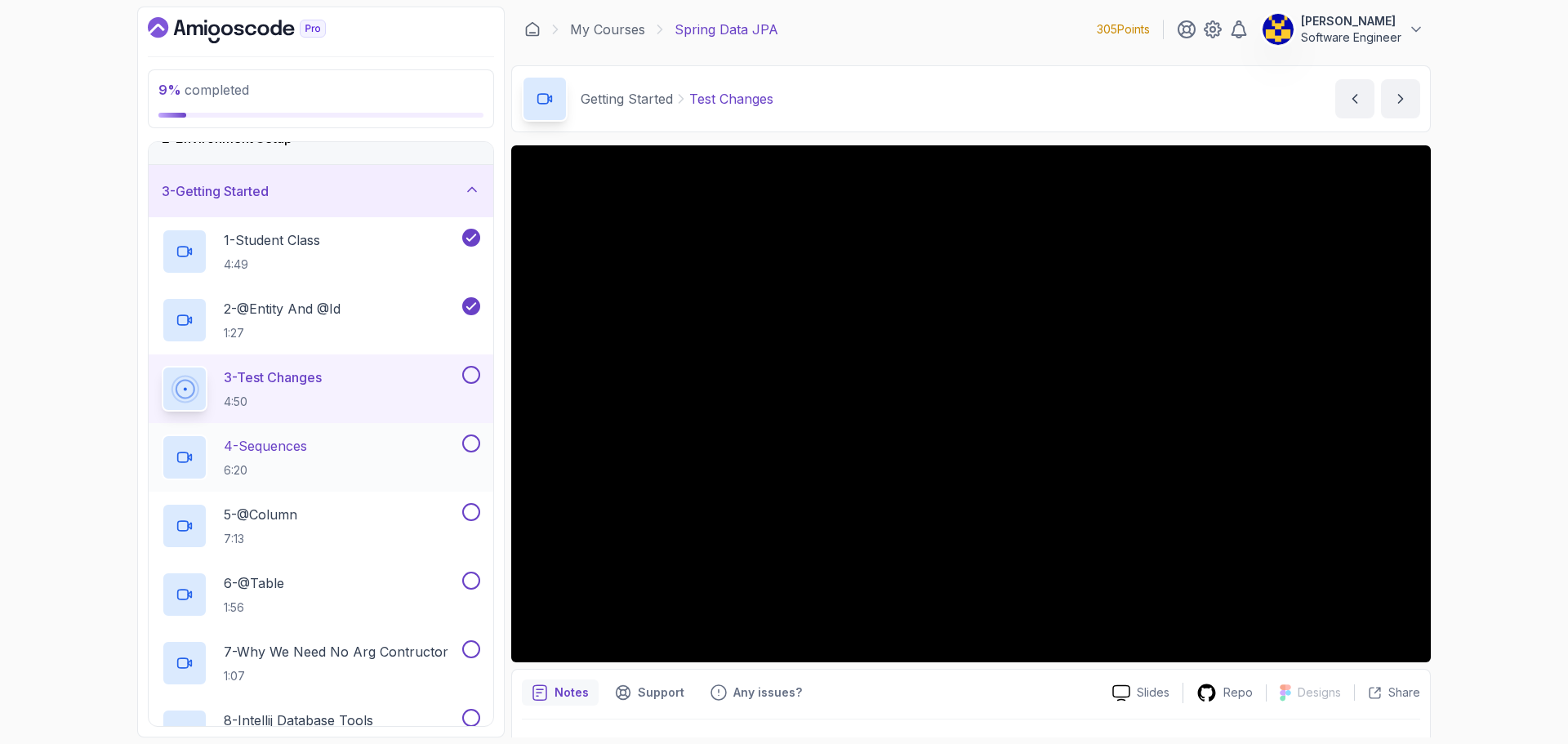
scroll to position [82, 0]
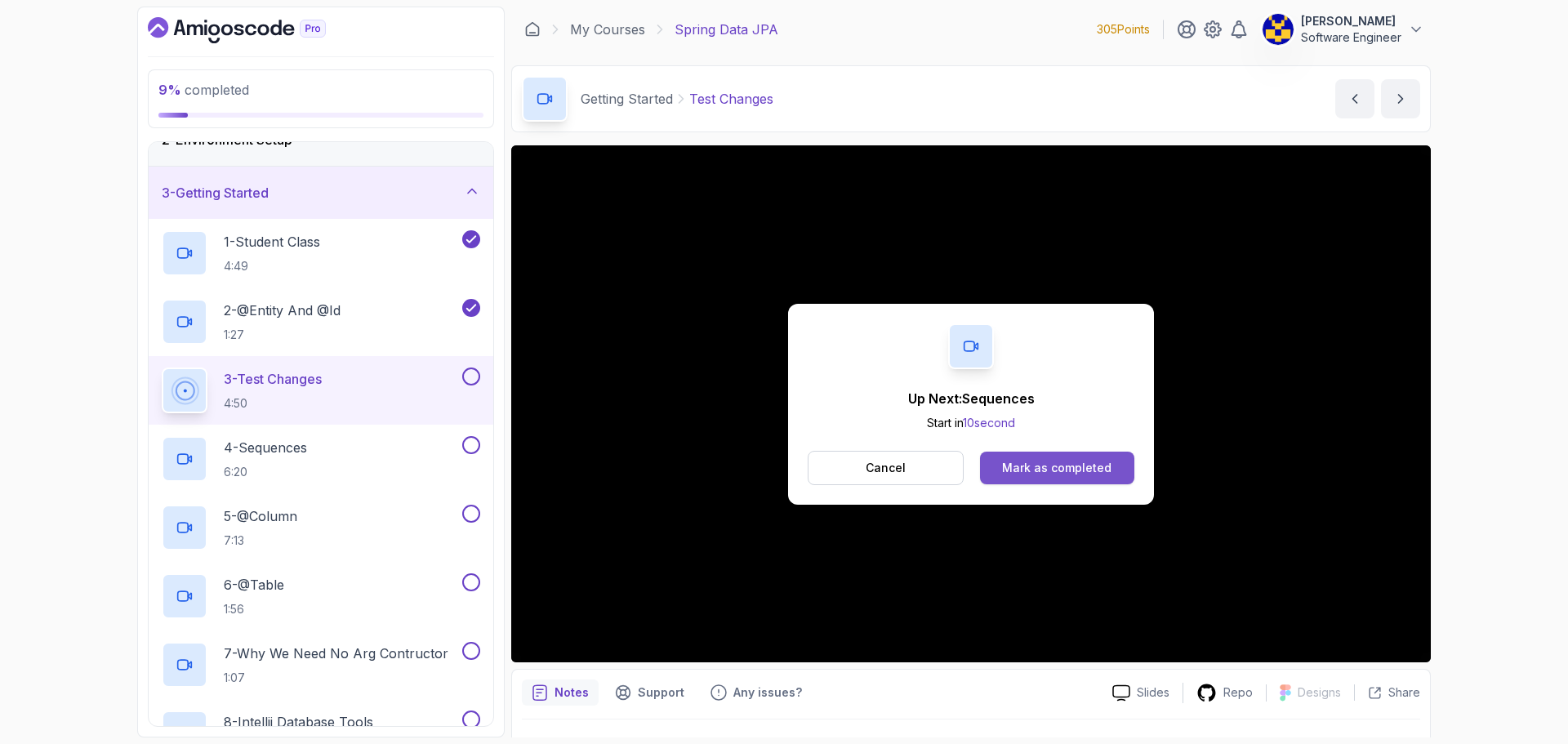
click at [1070, 463] on div "Mark as completed" at bounding box center [1056, 468] width 109 height 17
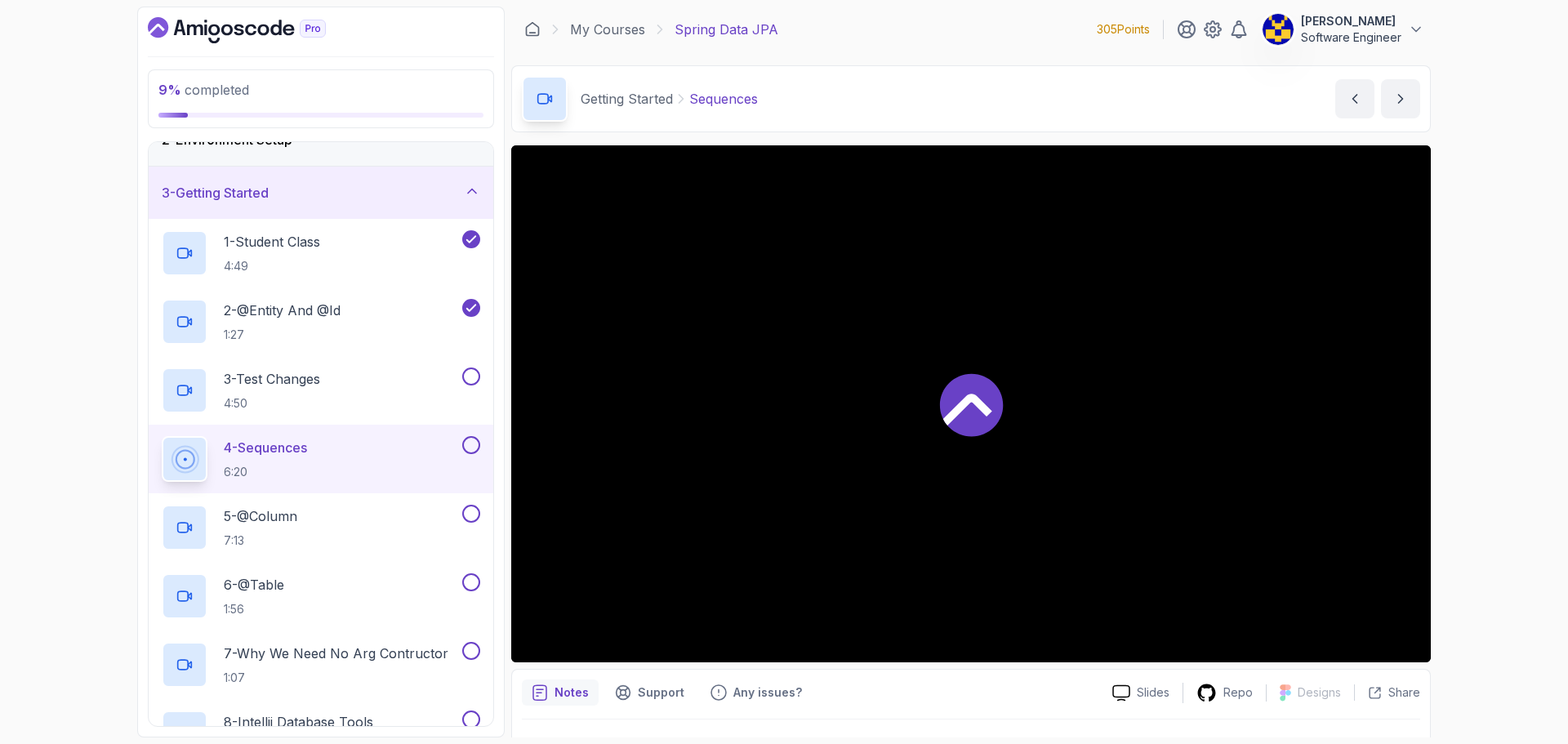
click at [1519, 416] on div "9 % completed 1 - Intro 2 - Environment Setup 3 - Getting Started 1 - Student C…" at bounding box center [784, 372] width 1568 height 744
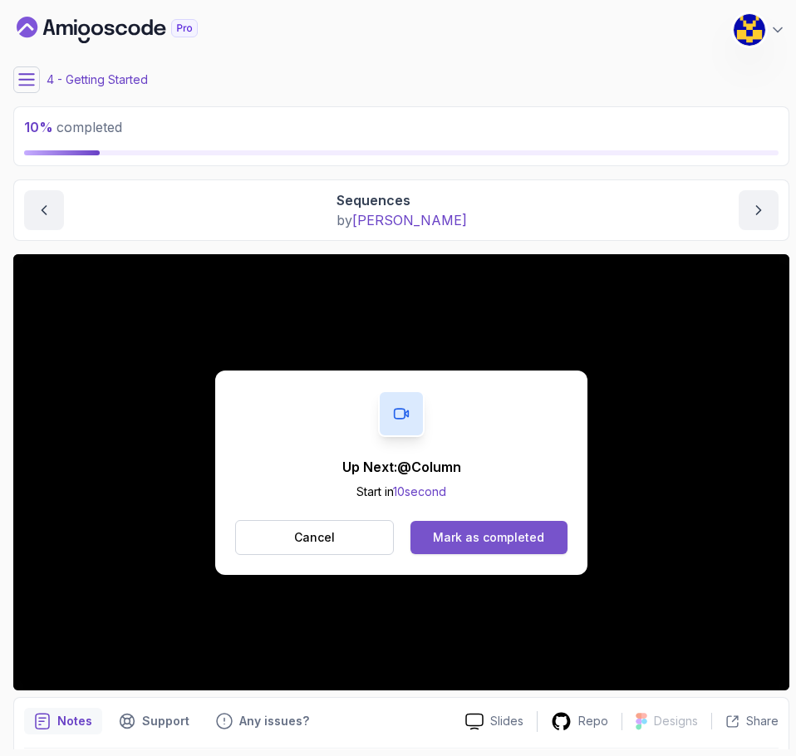
click at [494, 538] on div "Mark as completed" at bounding box center [488, 537] width 111 height 17
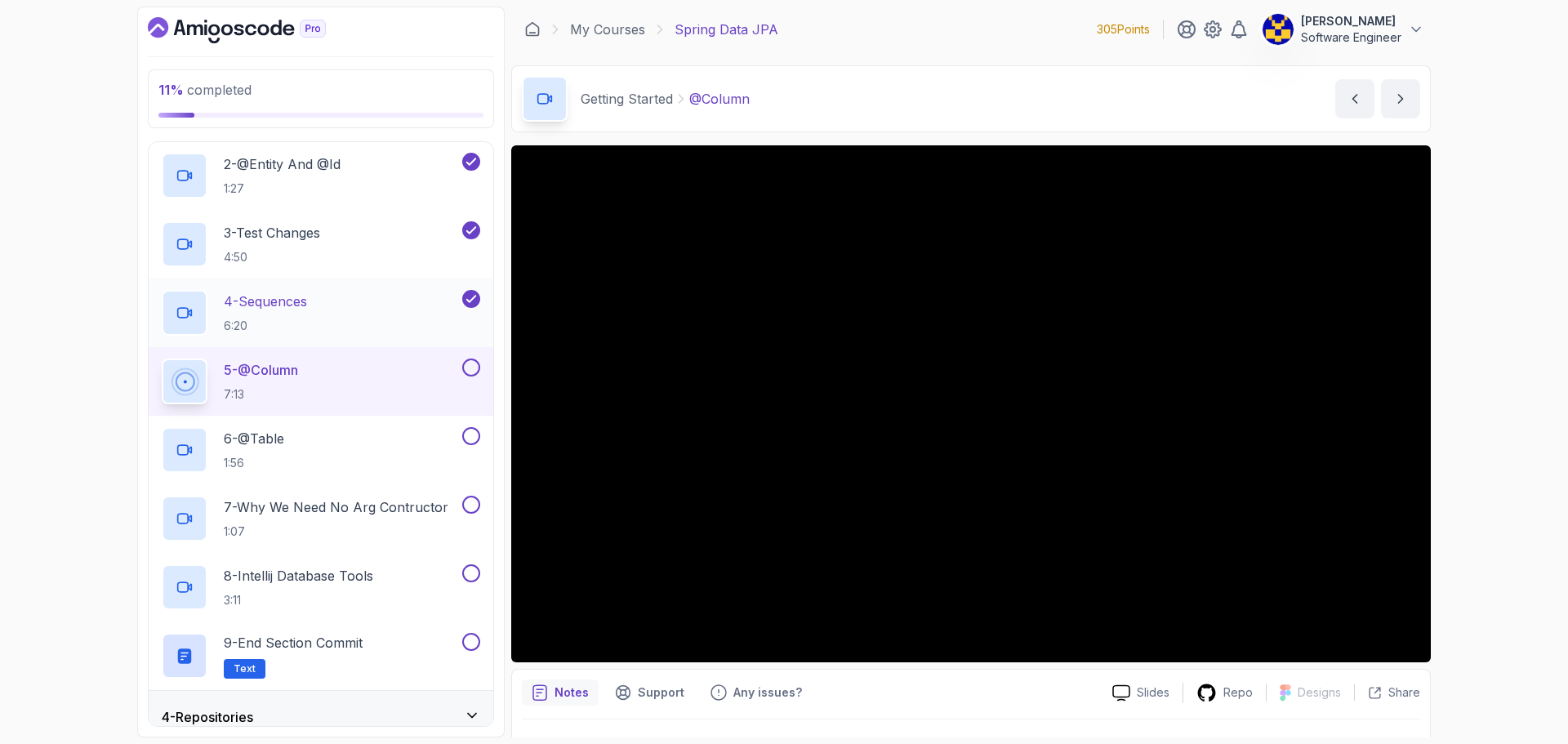
scroll to position [326, 0]
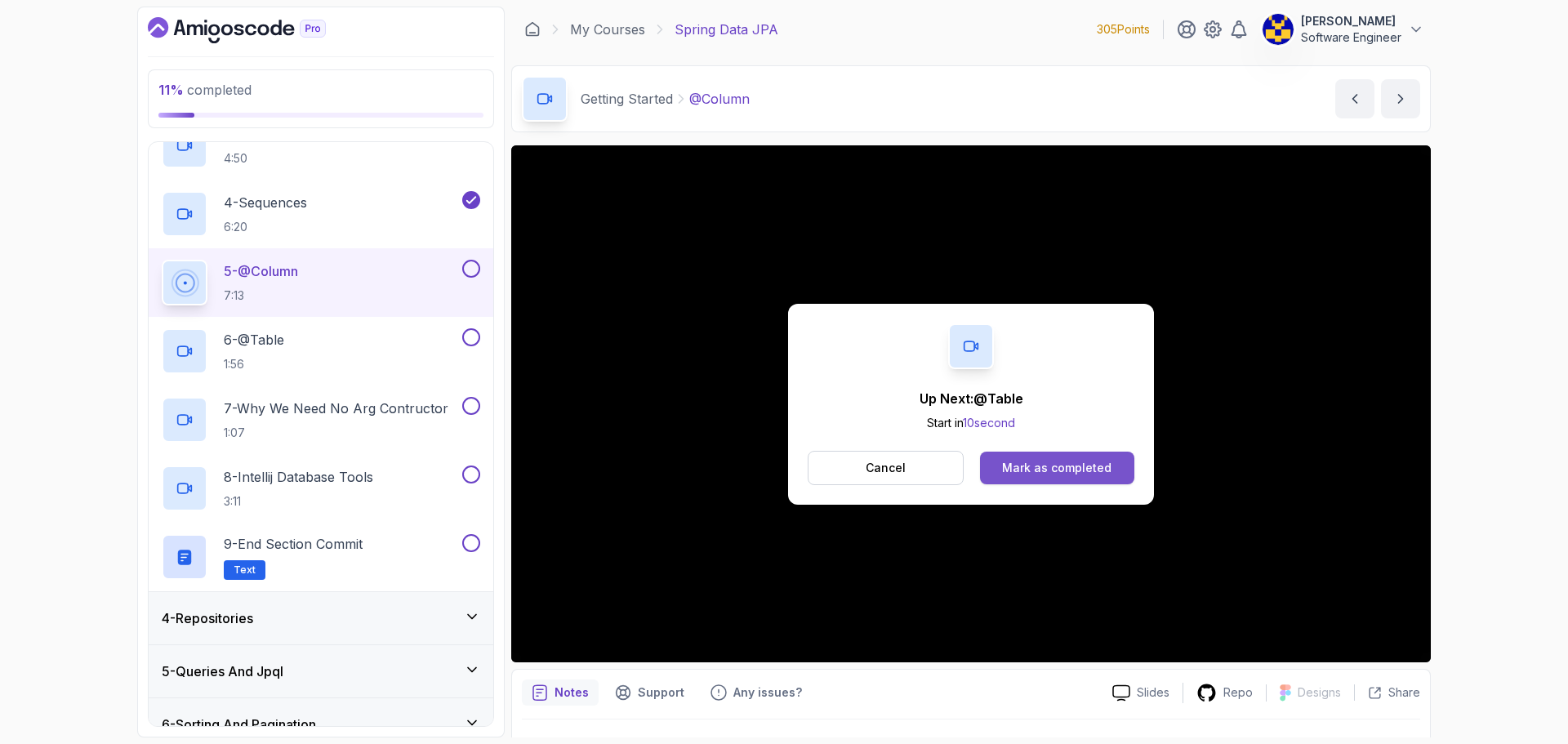
click at [1095, 468] on div "Mark as completed" at bounding box center [1056, 468] width 109 height 17
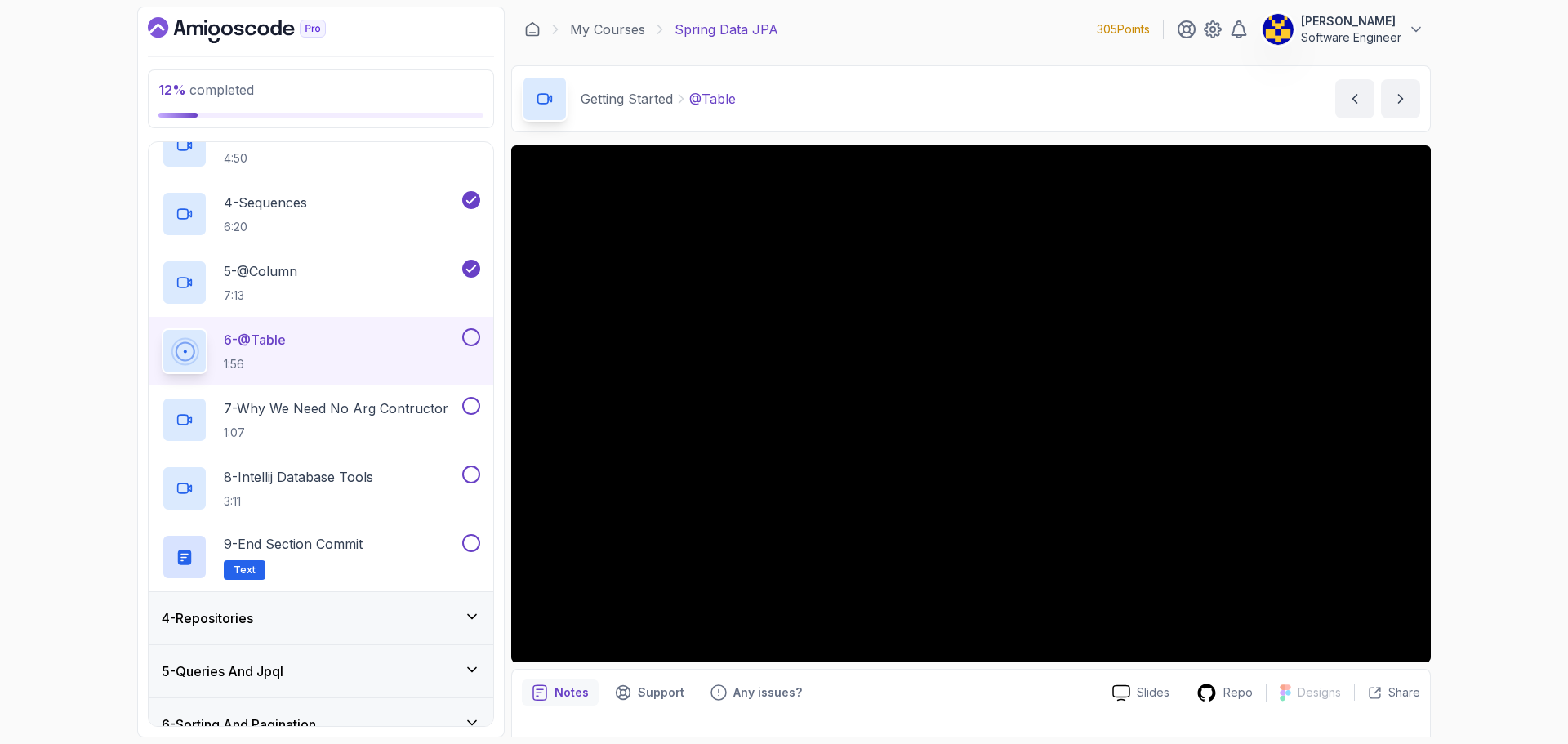
click at [1496, 578] on div "12 % completed 1 - Intro 2 - Environment Setup 3 - Getting Started 1 - Student …" at bounding box center [784, 372] width 1568 height 744
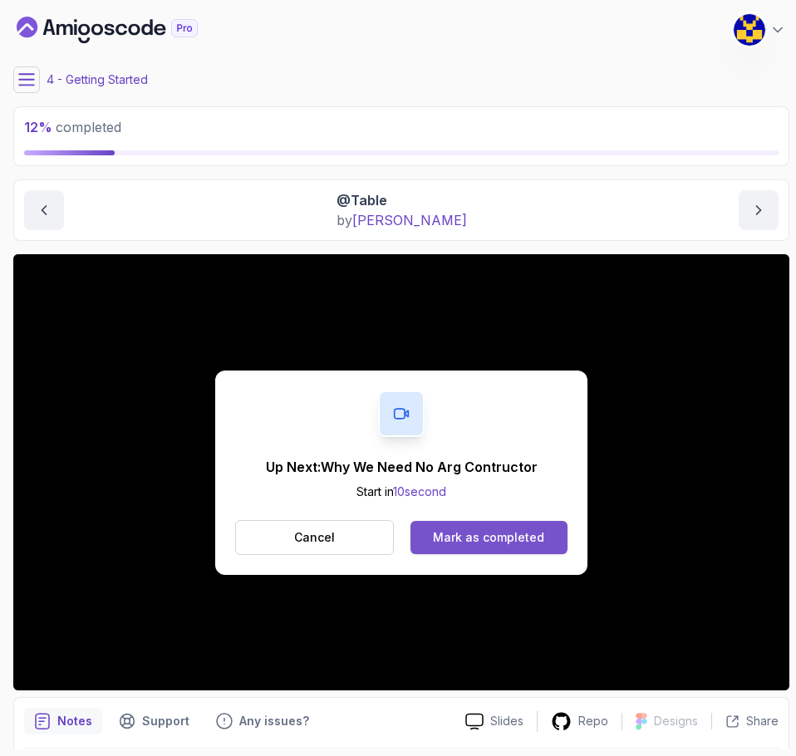
click at [507, 527] on button "Mark as completed" at bounding box center [489, 537] width 157 height 33
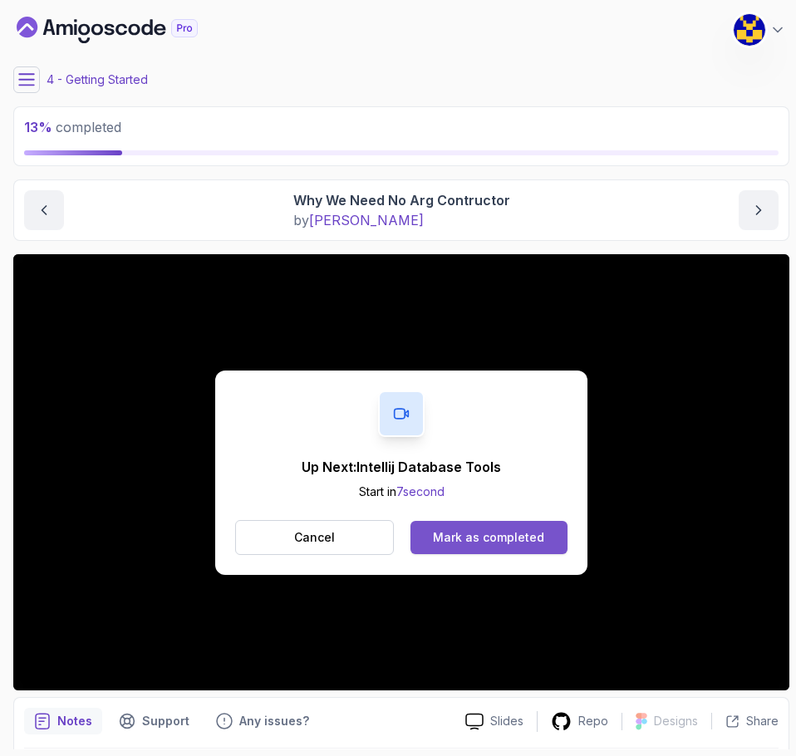
click at [526, 544] on div "Mark as completed" at bounding box center [488, 537] width 111 height 17
click at [505, 538] on div "Mark as completed" at bounding box center [488, 537] width 111 height 17
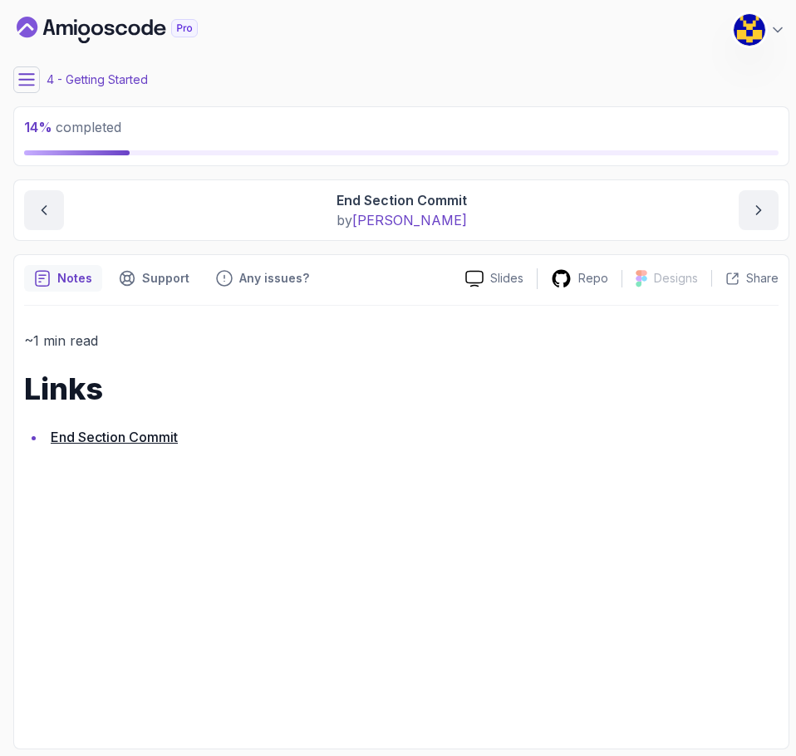
click at [155, 440] on link "End Section Commit" at bounding box center [114, 437] width 127 height 17
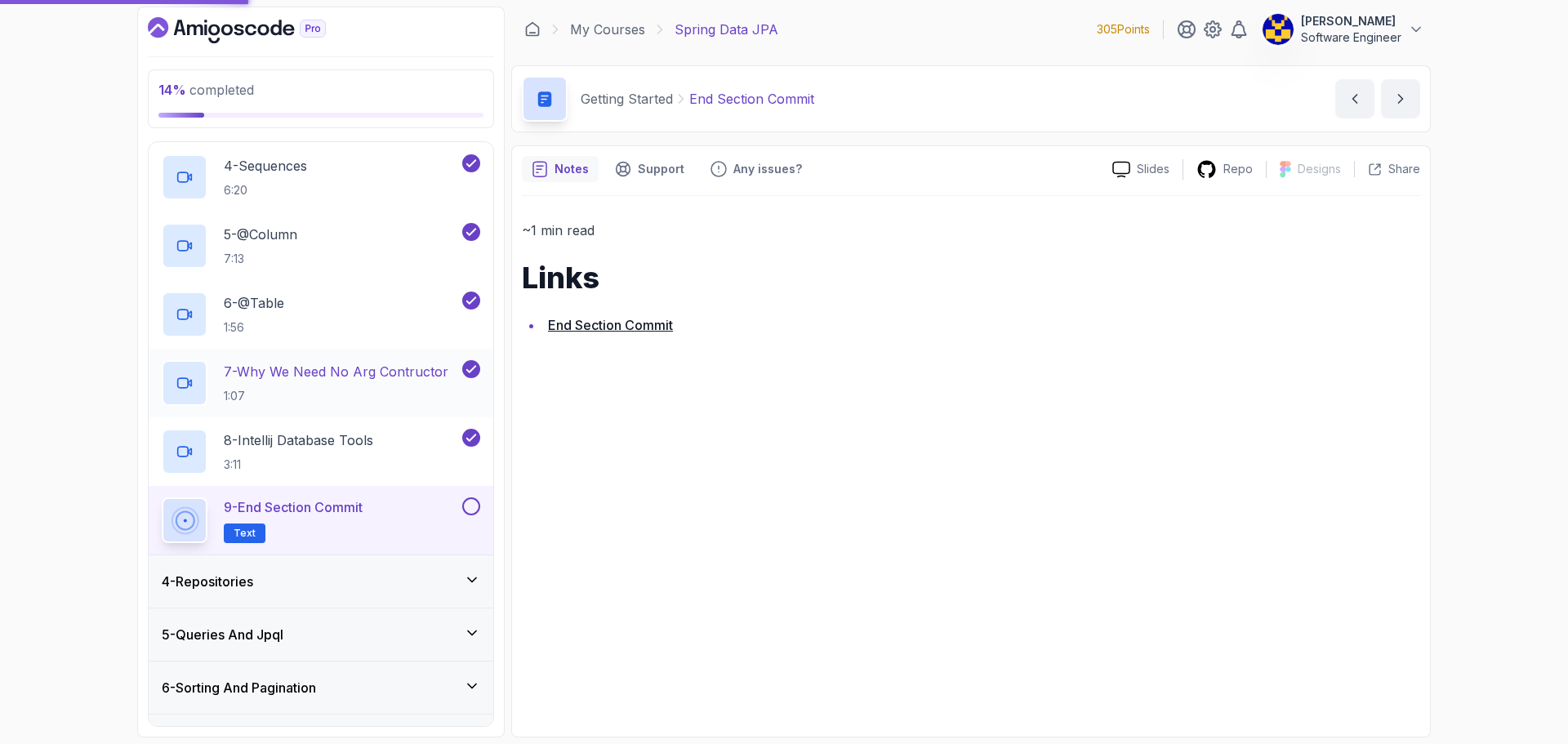
scroll to position [490, 0]
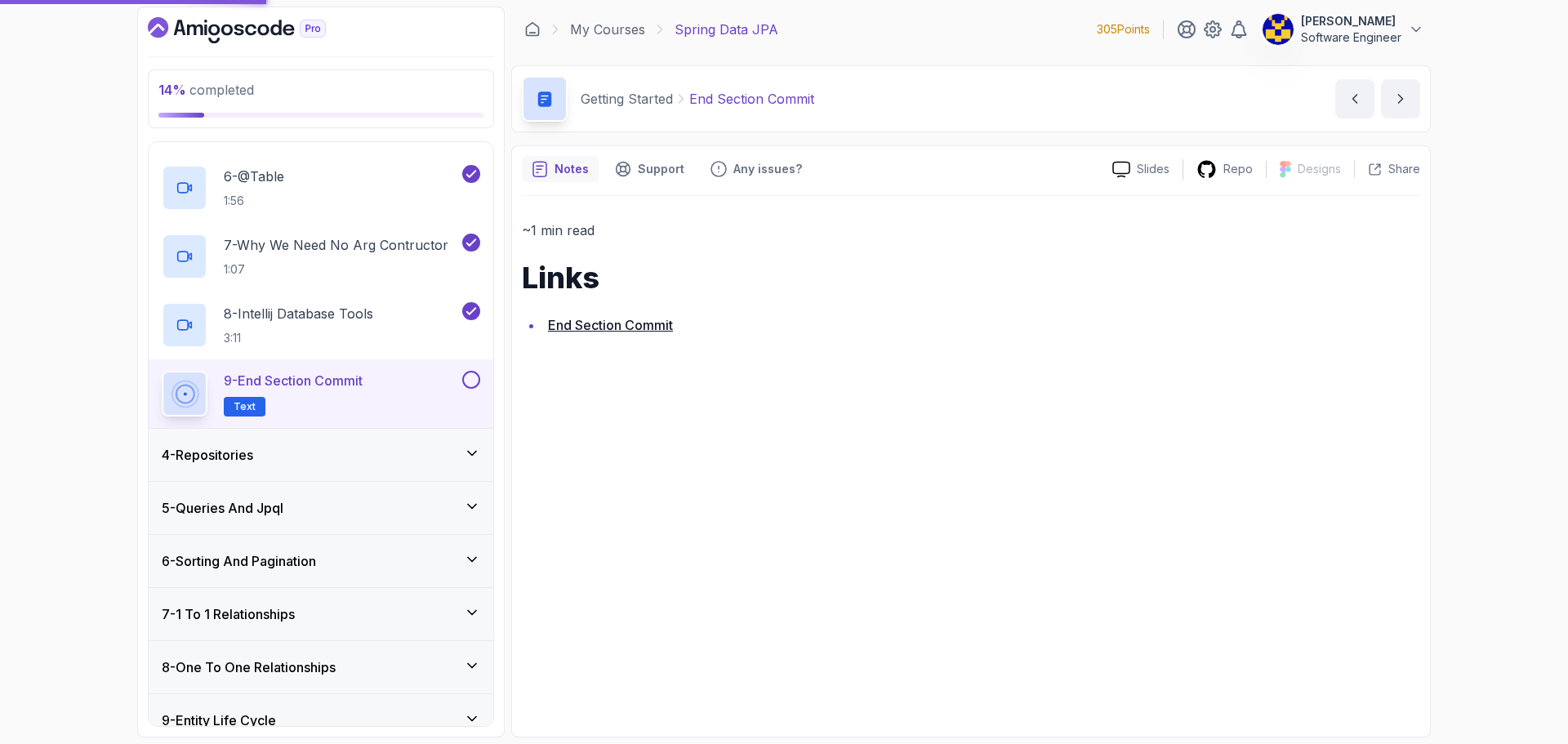
click at [473, 385] on button at bounding box center [471, 379] width 18 height 18
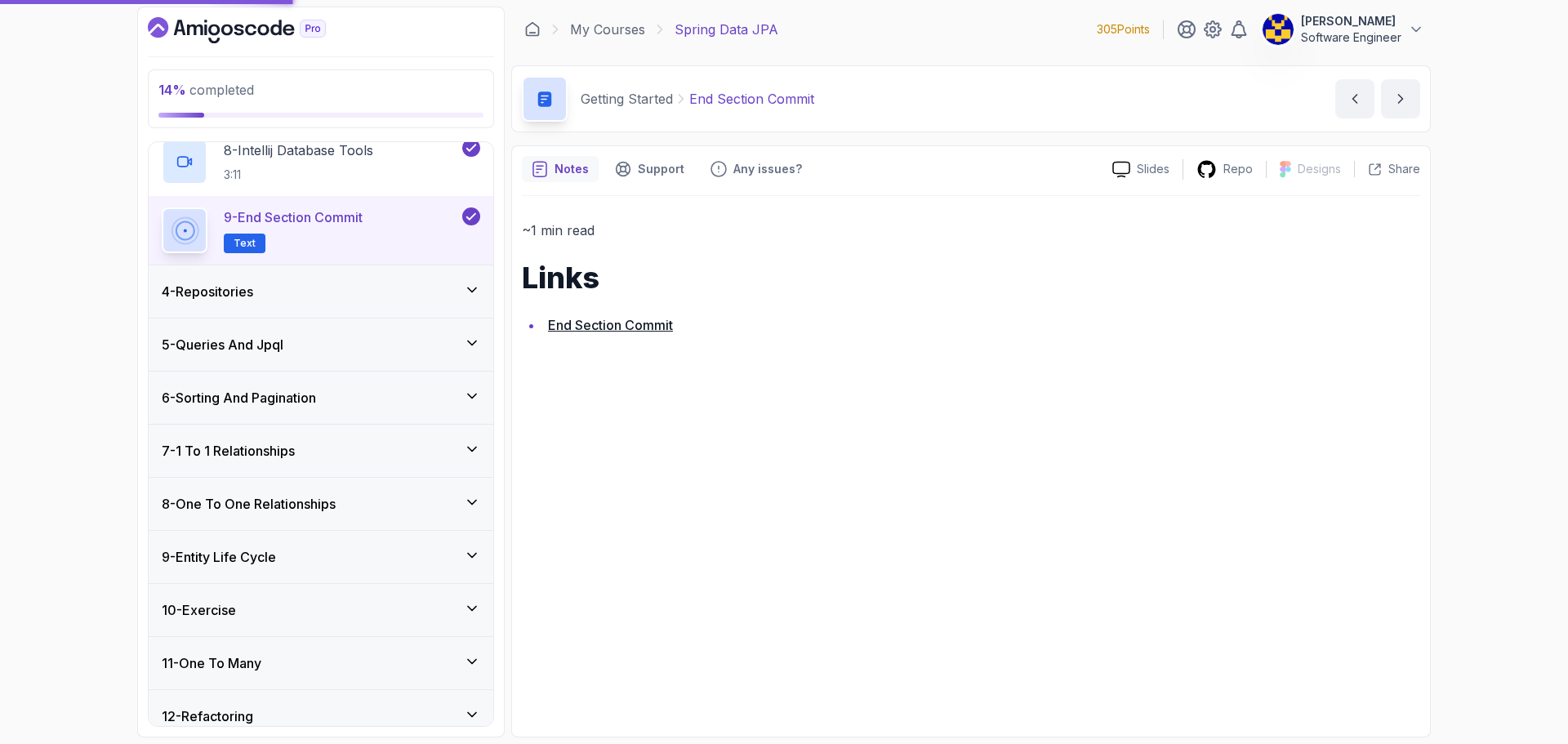
click at [432, 278] on div "4 - Repositories" at bounding box center [320, 291] width 345 height 52
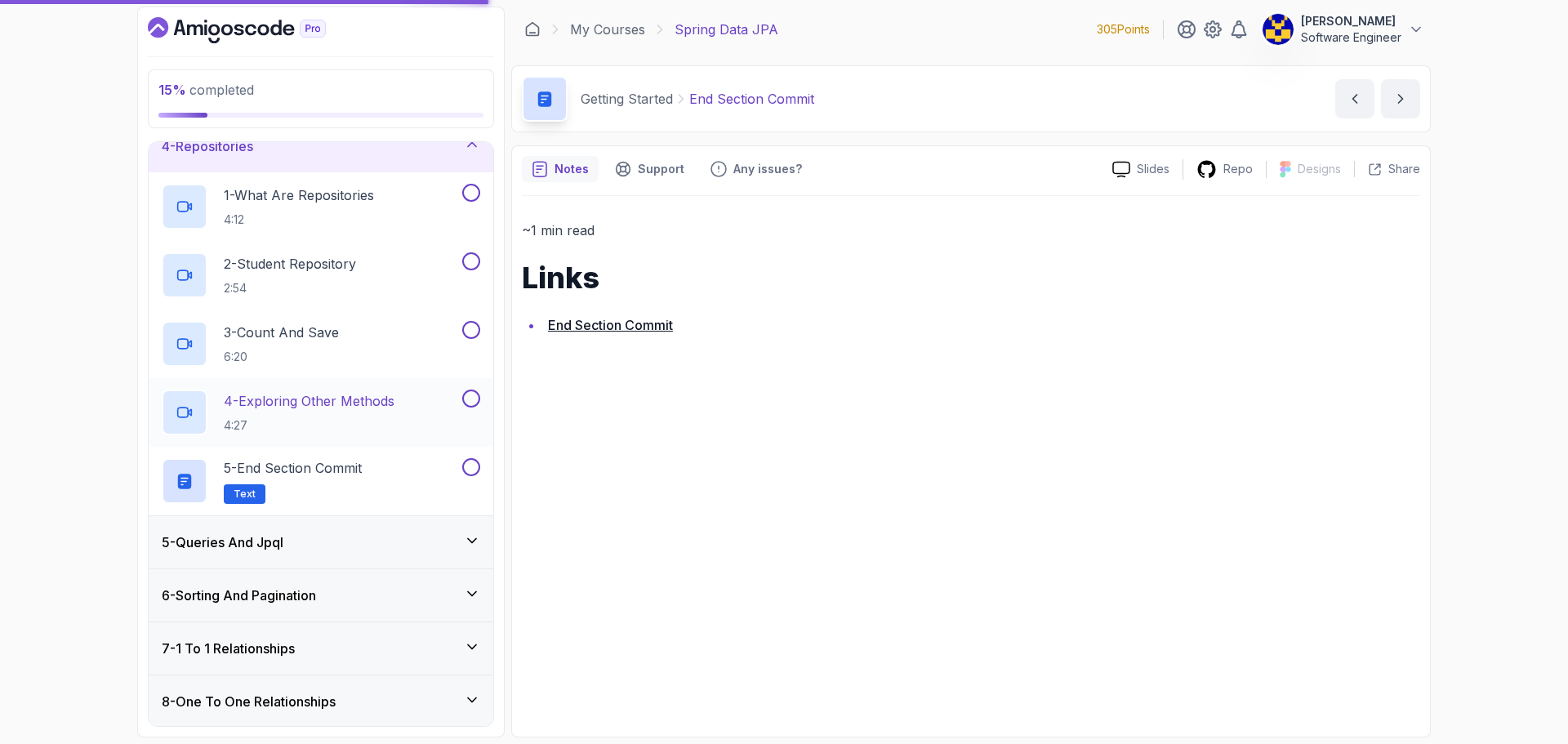
scroll to position [163, 0]
